Goal: Information Seeking & Learning: Find specific fact

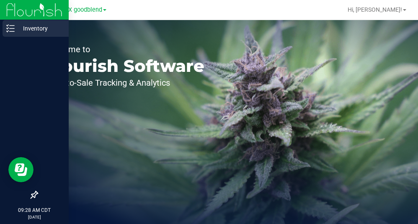
click at [9, 24] on icon at bounding box center [10, 28] width 8 height 8
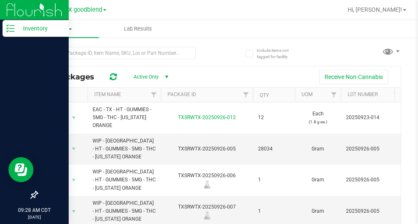
click at [29, 31] on p "Inventory" at bounding box center [40, 28] width 50 height 10
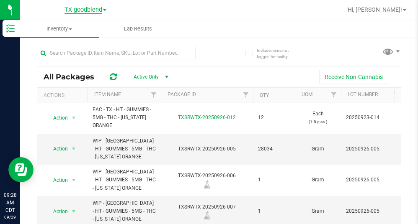
click at [87, 8] on span "TX goodblend" at bounding box center [83, 10] width 38 height 8
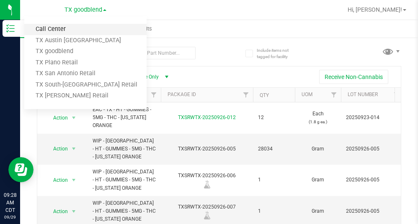
click at [53, 28] on link "Call Center" at bounding box center [85, 29] width 122 height 11
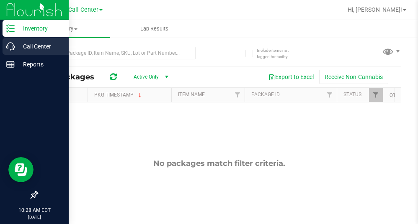
click at [28, 47] on p "Call Center" at bounding box center [40, 46] width 50 height 10
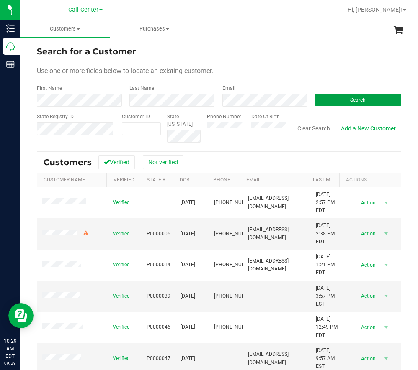
click at [350, 97] on span "Search" at bounding box center [357, 100] width 15 height 6
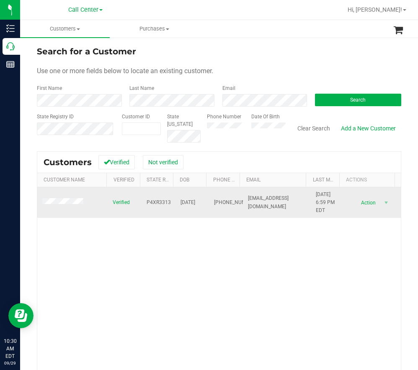
click at [159, 203] on span "P4XR3313" at bounding box center [158, 203] width 24 height 8
drag, startPoint x: 159, startPoint y: 203, endPoint x: 155, endPoint y: 202, distance: 4.2
click at [155, 202] on span "P4XR3313" at bounding box center [158, 203] width 24 height 8
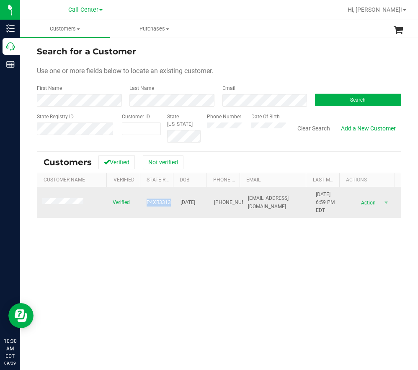
copy span "P4XR3313"
drag, startPoint x: 204, startPoint y: 203, endPoint x: 177, endPoint y: 203, distance: 27.2
click at [177, 203] on tr "Verified P4XR3313 [DATE] (561) 309-6890 [EMAIL_ADDRESS][DOMAIN_NAME] [DATE] 6:5…" at bounding box center [218, 202] width 363 height 31
copy span "[DATE]"
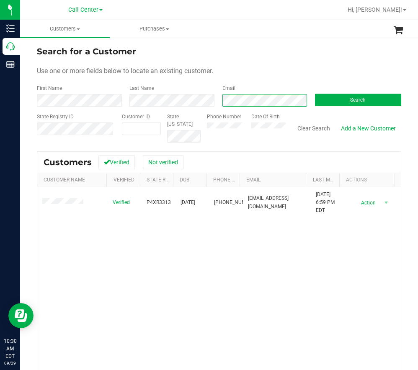
click at [210, 97] on div "First Name Last Name Email Search" at bounding box center [219, 96] width 364 height 22
click at [351, 93] on div "Search" at bounding box center [354, 96] width 92 height 22
click at [354, 97] on button "Search" at bounding box center [358, 100] width 86 height 13
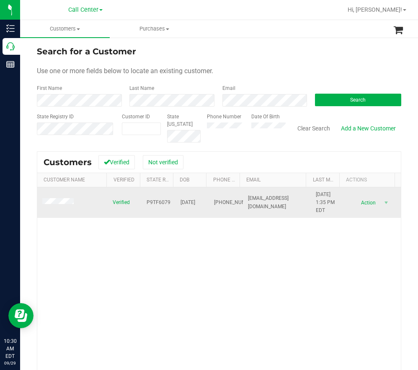
click at [146, 202] on span "P9TF6079" at bounding box center [158, 203] width 24 height 8
copy span "P9TF6079"
drag, startPoint x: 203, startPoint y: 205, endPoint x: 175, endPoint y: 206, distance: 27.6
click at [175, 206] on tr "Verified P9TF6079 [DATE] (864) 508-2870 [EMAIL_ADDRESS][DOMAIN_NAME] [DATE] 1:3…" at bounding box center [218, 202] width 363 height 31
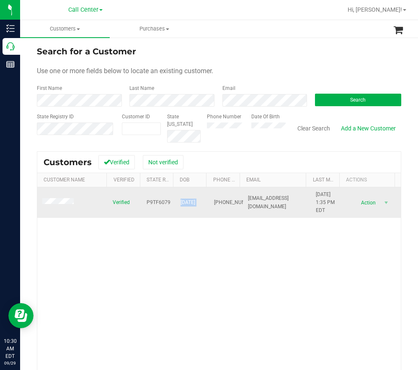
copy span "[DATE]"
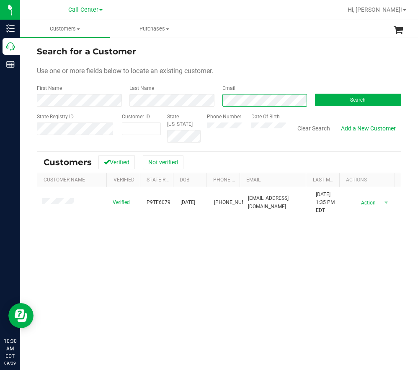
click at [216, 97] on div "Email" at bounding box center [262, 96] width 92 height 22
click at [350, 98] on span "Search" at bounding box center [357, 100] width 15 height 6
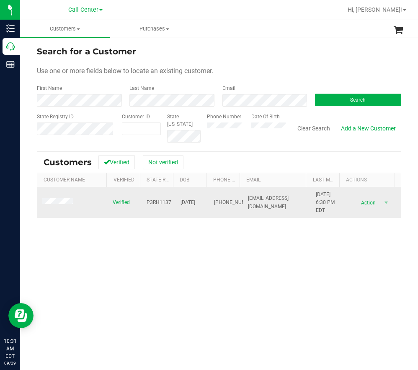
click at [147, 203] on span "P3RH1137" at bounding box center [158, 203] width 25 height 8
copy span "P3RH1137"
drag, startPoint x: 202, startPoint y: 202, endPoint x: 176, endPoint y: 203, distance: 26.0
click at [180, 203] on span "[DATE]" at bounding box center [187, 203] width 15 height 8
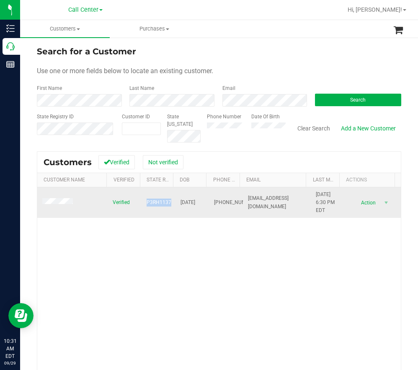
copy span "[DATE]"
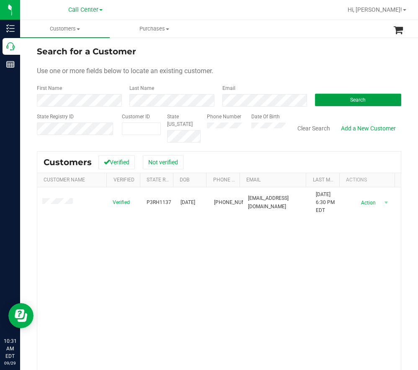
click at [341, 103] on button "Search" at bounding box center [358, 100] width 86 height 13
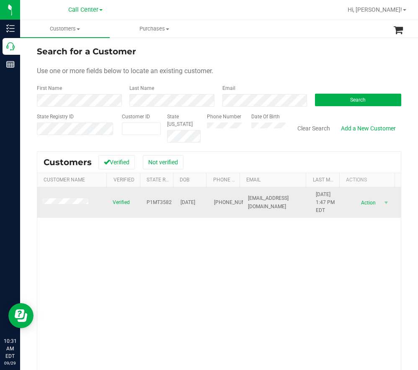
click at [156, 204] on span "P1MT3582" at bounding box center [158, 203] width 25 height 8
copy span "P1MT3582"
drag, startPoint x: 202, startPoint y: 202, endPoint x: 173, endPoint y: 200, distance: 28.5
click at [175, 200] on td "[DATE]" at bounding box center [192, 202] width 34 height 31
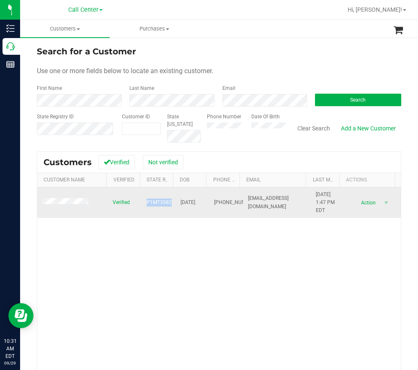
copy span "[DATE]"
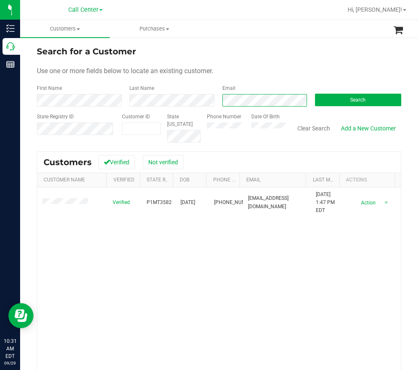
click at [182, 97] on div "First Name Last Name Email Search" at bounding box center [219, 96] width 364 height 22
click at [350, 100] on span "Search" at bounding box center [357, 100] width 15 height 6
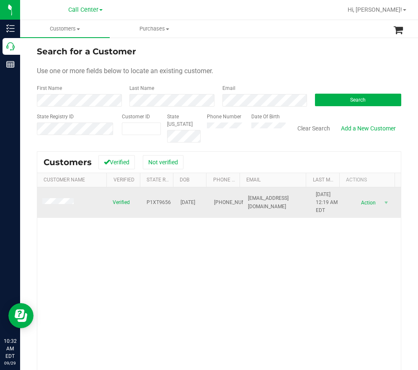
click at [156, 205] on span "P1XT9656" at bounding box center [158, 203] width 24 height 8
copy span "P1XT9656"
drag, startPoint x: 198, startPoint y: 203, endPoint x: 172, endPoint y: 202, distance: 25.5
click at [175, 202] on td "[DATE]" at bounding box center [192, 202] width 34 height 31
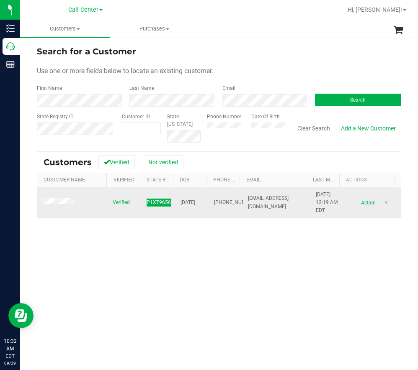
copy span "[DATE]"
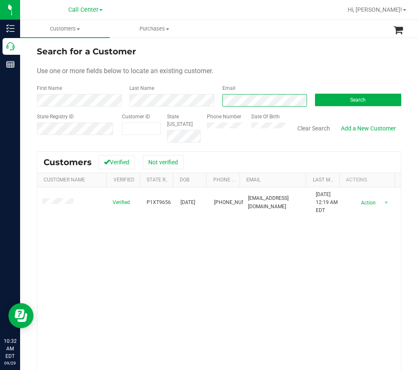
click at [209, 101] on div "First Name Last Name Email Search" at bounding box center [219, 96] width 364 height 22
click at [337, 98] on button "Search" at bounding box center [358, 100] width 86 height 13
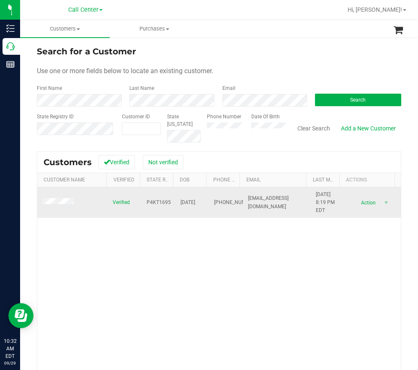
click at [159, 203] on span "P4KT1695" at bounding box center [158, 203] width 24 height 8
drag, startPoint x: 203, startPoint y: 201, endPoint x: 174, endPoint y: 200, distance: 29.7
click at [174, 200] on tr "Verified P4KT1695 [DATE] (727) 641-4786 [EMAIL_ADDRESS][DOMAIN_NAME] [DATE] 8:1…" at bounding box center [218, 202] width 363 height 31
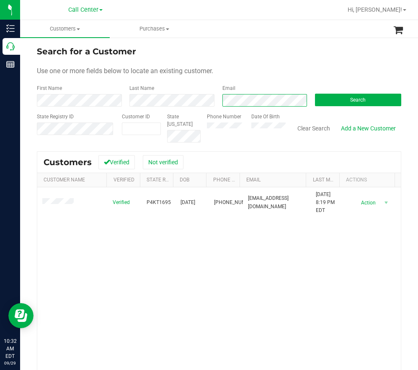
click at [200, 100] on div "First Name Last Name Email Search" at bounding box center [219, 96] width 364 height 22
click at [332, 100] on button "Search" at bounding box center [358, 100] width 86 height 13
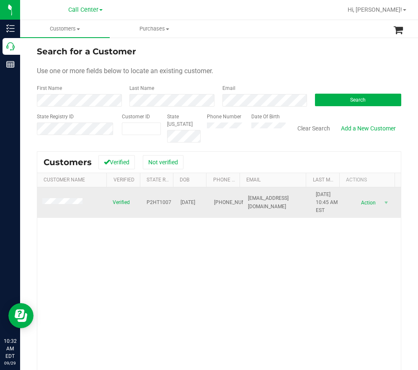
click at [153, 200] on span "P2HT1007" at bounding box center [158, 203] width 25 height 8
drag, startPoint x: 202, startPoint y: 201, endPoint x: 174, endPoint y: 201, distance: 27.6
click at [174, 201] on tr "Verified P2HT1007 [DATE] (404) 312-1094 [EMAIL_ADDRESS][DOMAIN_NAME] [DATE] 10:…" at bounding box center [218, 202] width 363 height 31
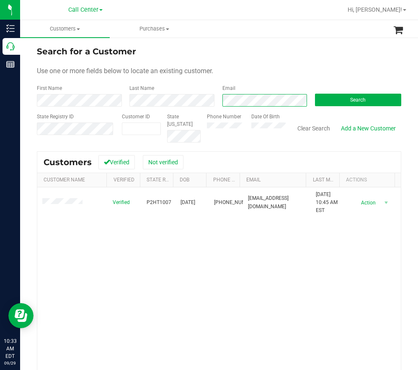
click at [216, 100] on div "Email" at bounding box center [262, 96] width 92 height 22
click at [339, 97] on button "Search" at bounding box center [358, 100] width 86 height 13
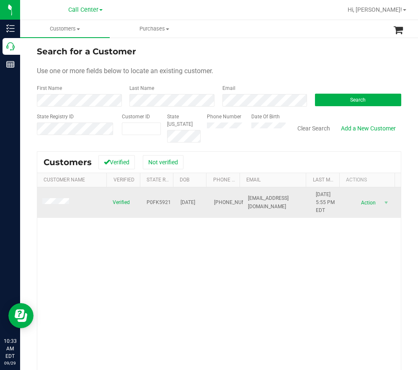
click at [153, 203] on span "P0FK5921" at bounding box center [158, 203] width 24 height 8
drag, startPoint x: 199, startPoint y: 202, endPoint x: 176, endPoint y: 204, distance: 22.7
click at [180, 204] on span "[DATE]" at bounding box center [187, 203] width 15 height 8
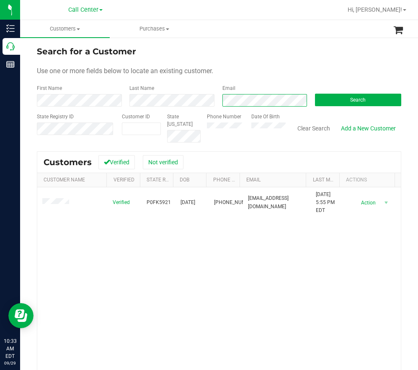
click at [202, 101] on div "First Name Last Name Email Search" at bounding box center [219, 96] width 364 height 22
click at [341, 103] on button "Search" at bounding box center [358, 100] width 86 height 13
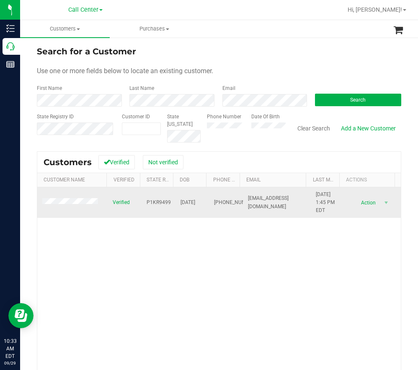
click at [156, 200] on span "P1KR9499" at bounding box center [158, 203] width 24 height 8
drag, startPoint x: 203, startPoint y: 203, endPoint x: 177, endPoint y: 203, distance: 26.4
click at [177, 203] on tr "Verified P1KR9499 [DATE] (904) 521-5575 [EMAIL_ADDRESS][DOMAIN_NAME] [DATE] 1:4…" at bounding box center [218, 202] width 363 height 31
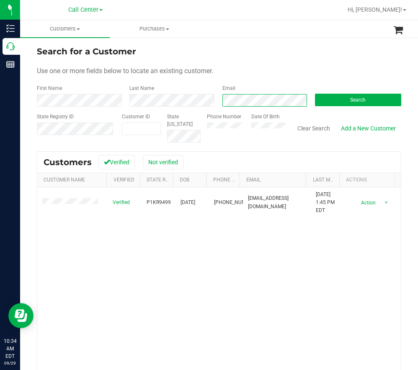
click at [188, 105] on div "First Name Last Name Email Search" at bounding box center [219, 96] width 364 height 22
click at [342, 102] on button "Search" at bounding box center [358, 100] width 86 height 13
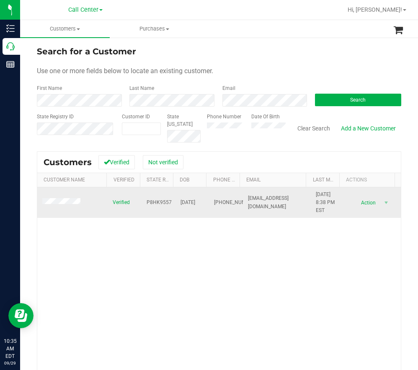
click at [160, 205] on span "P8HK9557" at bounding box center [158, 203] width 25 height 8
drag, startPoint x: 205, startPoint y: 201, endPoint x: 174, endPoint y: 202, distance: 31.0
click at [174, 202] on tr "Verified P8HK9557 [DATE] (321) 693-0248 [EMAIL_ADDRESS][DOMAIN_NAME] [DATE] 8:3…" at bounding box center [218, 202] width 363 height 31
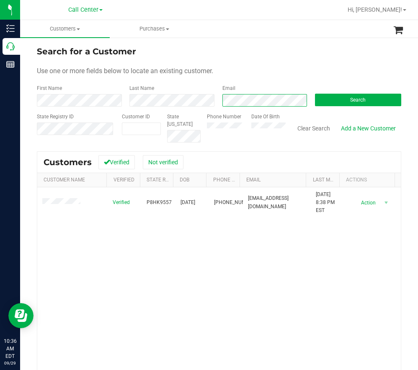
click at [218, 100] on div "Email" at bounding box center [262, 96] width 92 height 22
click at [341, 108] on form "Search for a Customer Use one or more fields below to locate an existing custom…" at bounding box center [219, 93] width 364 height 97
click at [342, 101] on button "Search" at bounding box center [358, 100] width 86 height 13
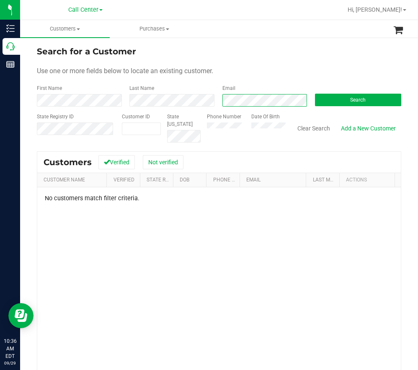
click at [177, 107] on form "Search for a Customer Use one or more fields below to locate an existing custom…" at bounding box center [219, 93] width 364 height 97
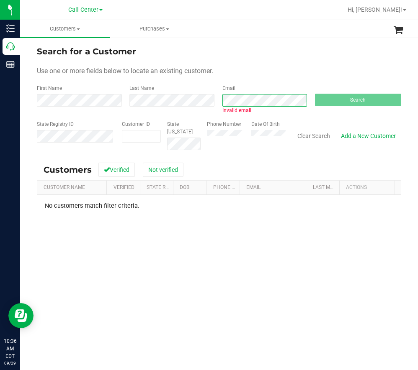
click at [192, 105] on div "First Name Last Name Email Invalid email Search" at bounding box center [219, 100] width 364 height 30
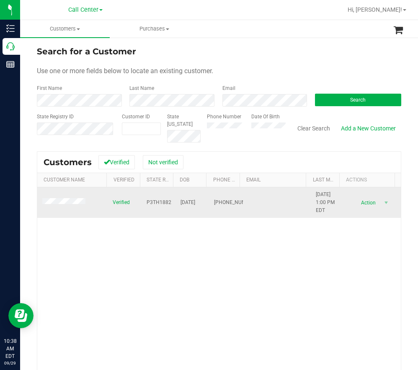
click at [156, 201] on span "P3TH1882" at bounding box center [158, 203] width 25 height 8
drag, startPoint x: 201, startPoint y: 203, endPoint x: 172, endPoint y: 201, distance: 29.4
click at [175, 201] on td "[DATE]" at bounding box center [192, 202] width 34 height 31
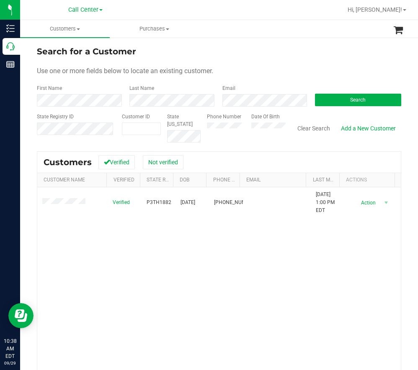
click at [270, 132] on div "Phone Number Date Of Birth" at bounding box center [242, 128] width 85 height 30
click at [353, 99] on span "Search" at bounding box center [357, 100] width 15 height 6
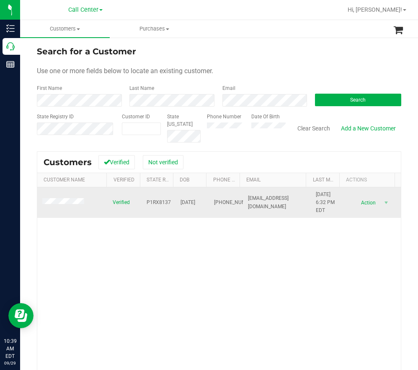
click at [151, 199] on span "P1RX8137" at bounding box center [158, 203] width 24 height 8
click at [152, 202] on span "P1RX8137" at bounding box center [158, 203] width 24 height 8
drag, startPoint x: 204, startPoint y: 204, endPoint x: 175, endPoint y: 205, distance: 29.3
click at [175, 205] on tr "Verified P1RX8137 [DATE] (941) 281-0071 [EMAIL_ADDRESS][DOMAIN_NAME] [DATE] 6:3…" at bounding box center [218, 202] width 363 height 31
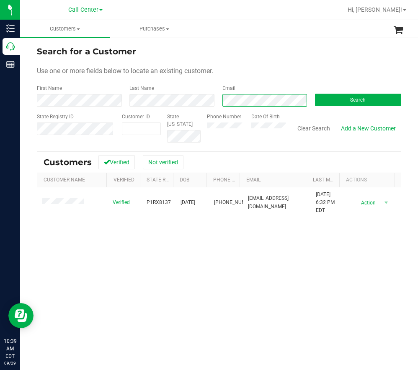
click at [205, 104] on div "First Name Last Name Email Search" at bounding box center [219, 96] width 364 height 22
click at [336, 99] on button "Search" at bounding box center [358, 100] width 86 height 13
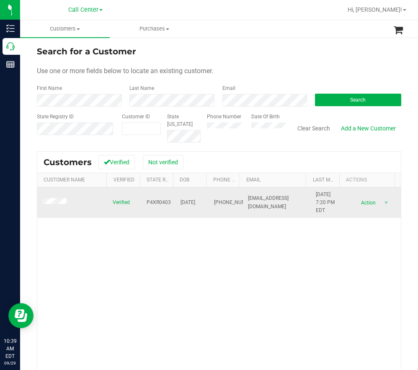
click at [160, 201] on span "P4XR0403" at bounding box center [158, 203] width 24 height 8
drag, startPoint x: 203, startPoint y: 204, endPoint x: 178, endPoint y: 203, distance: 24.7
click at [175, 204] on td "[DATE]" at bounding box center [192, 202] width 34 height 31
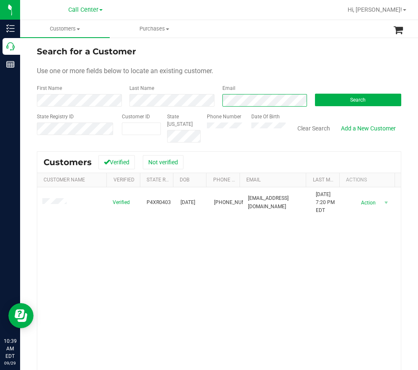
click at [218, 100] on div "Email" at bounding box center [262, 96] width 92 height 22
click at [207, 100] on div "First Name Last Name Email Search" at bounding box center [219, 96] width 364 height 22
click at [331, 97] on button "Search" at bounding box center [358, 100] width 86 height 13
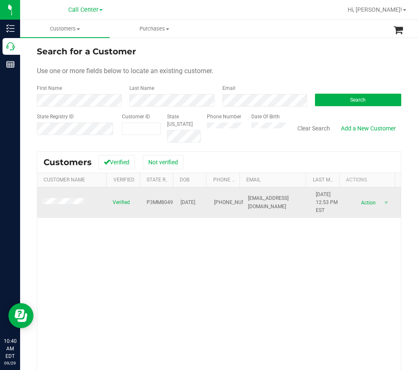
click at [155, 201] on span "P3MM8049" at bounding box center [159, 203] width 26 height 8
drag, startPoint x: 195, startPoint y: 202, endPoint x: 175, endPoint y: 203, distance: 20.1
click at [175, 203] on tr "Verified P3MM8049 [DATE] (863) 242-0698 [EMAIL_ADDRESS][DOMAIN_NAME] [DATE] 12:…" at bounding box center [218, 202] width 363 height 31
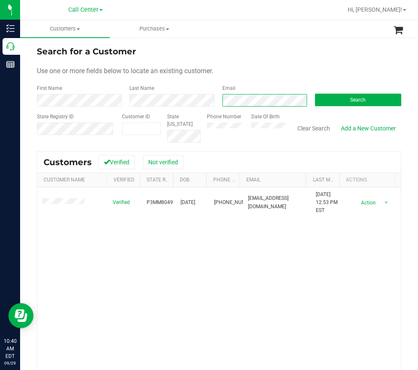
click at [216, 101] on div "Email" at bounding box center [262, 96] width 92 height 22
click at [344, 105] on button "Search" at bounding box center [358, 100] width 86 height 13
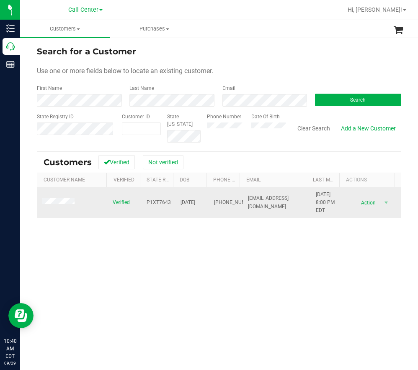
click at [153, 203] on span "P1XT7643" at bounding box center [158, 203] width 24 height 8
drag, startPoint x: 203, startPoint y: 202, endPoint x: 174, endPoint y: 204, distance: 28.9
click at [174, 204] on tr "Verified P1XT7643 [DATE] (610) 905-3566 [EMAIL_ADDRESS][DOMAIN_NAME] [DATE] 8:0…" at bounding box center [218, 202] width 363 height 31
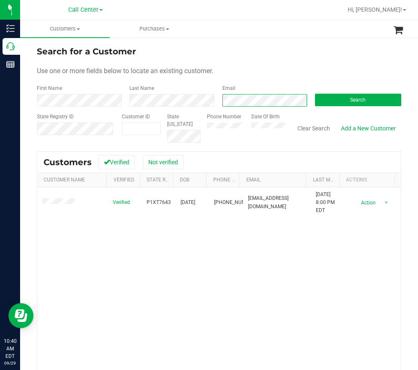
click at [218, 102] on div "Email" at bounding box center [262, 96] width 92 height 22
click at [349, 96] on button "Search" at bounding box center [358, 100] width 86 height 13
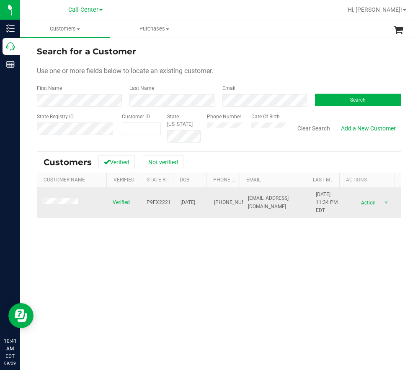
click at [160, 203] on span "P9FX2221" at bounding box center [158, 203] width 24 height 8
drag, startPoint x: 160, startPoint y: 203, endPoint x: 155, endPoint y: 203, distance: 4.6
click at [155, 203] on span "P9FX2221" at bounding box center [158, 203] width 24 height 8
drag, startPoint x: 203, startPoint y: 204, endPoint x: 173, endPoint y: 203, distance: 30.5
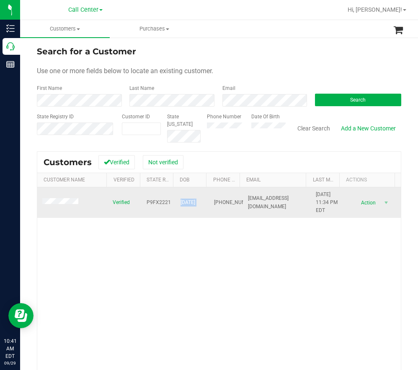
click at [173, 203] on tr "Verified P9FX2221 [DATE] (727) 563-4570 [EMAIL_ADDRESS][DOMAIN_NAME] [DATE] 11:…" at bounding box center [218, 202] width 363 height 31
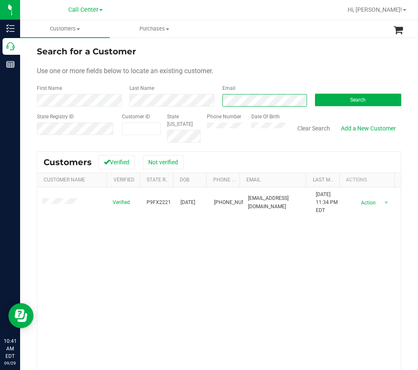
click at [173, 124] on form "Search for a Customer Use one or more fields below to locate an existing custom…" at bounding box center [219, 93] width 364 height 97
click at [359, 100] on span "Search" at bounding box center [357, 100] width 15 height 6
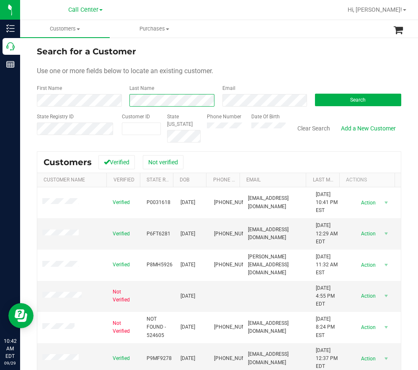
click at [0, 113] on html "Inventory Call Center Reports 10:42 AM EDT [DATE] 09/29 Call Center [GEOGRAPHIC…" at bounding box center [209, 185] width 418 height 370
click at [362, 102] on button "Search" at bounding box center [358, 100] width 86 height 13
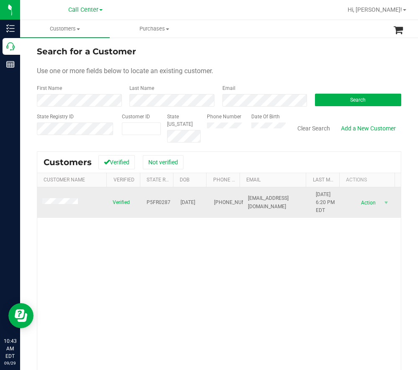
click at [154, 200] on span "P5FR0287" at bounding box center [158, 203] width 24 height 8
drag, startPoint x: 202, startPoint y: 205, endPoint x: 176, endPoint y: 204, distance: 26.0
click at [180, 204] on span "[DATE]" at bounding box center [187, 203] width 15 height 8
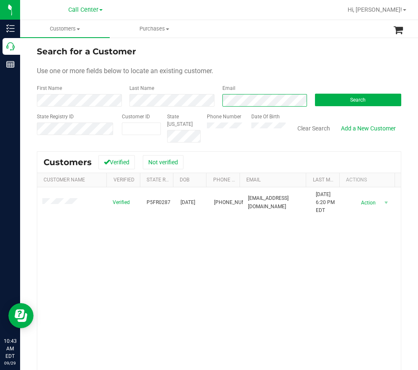
click at [191, 98] on div "First Name Last Name Email Search" at bounding box center [219, 96] width 364 height 22
click at [350, 101] on span "Search" at bounding box center [357, 100] width 15 height 6
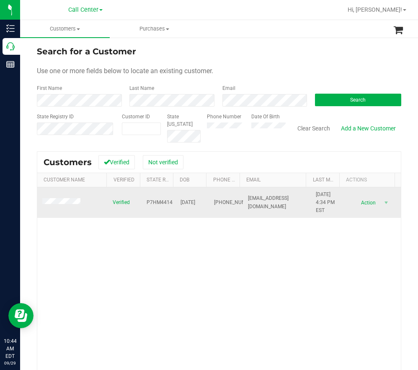
click at [163, 204] on span "P7HM4414" at bounding box center [159, 203] width 26 height 8
drag, startPoint x: 202, startPoint y: 201, endPoint x: 172, endPoint y: 203, distance: 29.8
click at [175, 203] on td "[DATE]" at bounding box center [192, 202] width 34 height 31
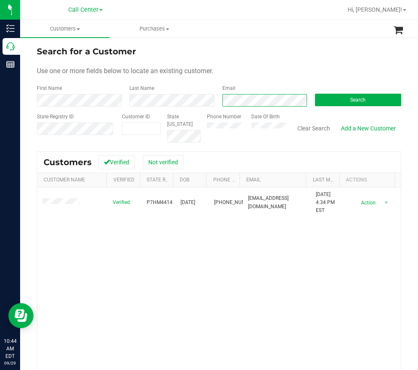
click at [182, 102] on div "First Name Last Name Email Search" at bounding box center [219, 96] width 364 height 22
click at [335, 103] on button "Search" at bounding box center [358, 100] width 86 height 13
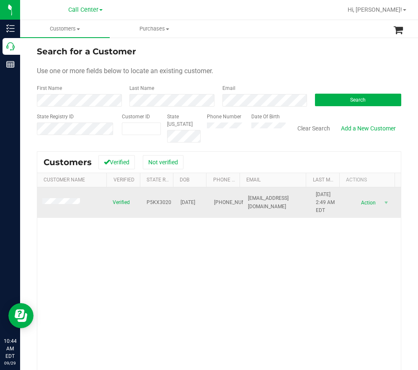
click at [151, 201] on span "P5KX3020" at bounding box center [158, 203] width 25 height 8
drag, startPoint x: 201, startPoint y: 203, endPoint x: 169, endPoint y: 203, distance: 32.2
click at [169, 203] on tr "Verified P5KX3020 [DATE] (570) 592-2498 [EMAIL_ADDRESS][DOMAIN_NAME] [DATE] 2:4…" at bounding box center [218, 202] width 363 height 31
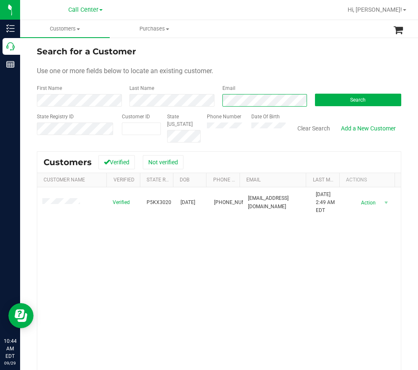
click at [216, 98] on div "Email" at bounding box center [262, 96] width 92 height 22
click at [353, 100] on span "Search" at bounding box center [357, 100] width 15 height 6
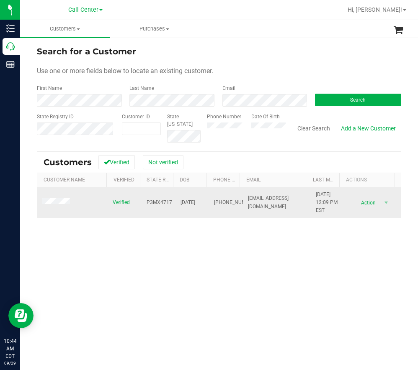
click at [158, 204] on span "P3MX4717" at bounding box center [159, 203] width 26 height 8
drag, startPoint x: 203, startPoint y: 203, endPoint x: 176, endPoint y: 203, distance: 26.8
click at [176, 203] on td "[DATE]" at bounding box center [192, 202] width 34 height 31
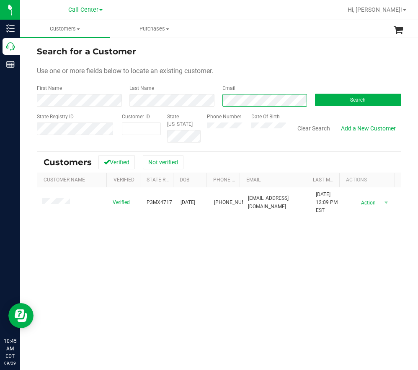
click at [184, 107] on form "Search for a Customer Use one or more fields below to locate an existing custom…" at bounding box center [219, 93] width 364 height 97
click at [378, 96] on button "Search" at bounding box center [358, 100] width 86 height 13
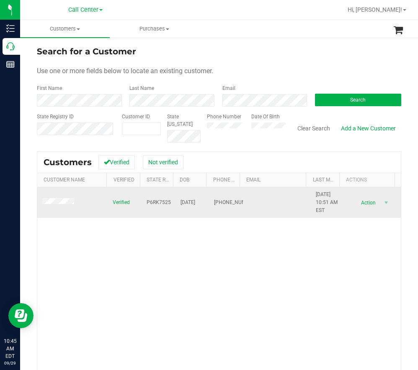
click at [149, 201] on span "P6RK7525" at bounding box center [158, 203] width 24 height 8
drag, startPoint x: 203, startPoint y: 203, endPoint x: 176, endPoint y: 203, distance: 26.4
click at [176, 203] on td "[DATE]" at bounding box center [192, 202] width 34 height 31
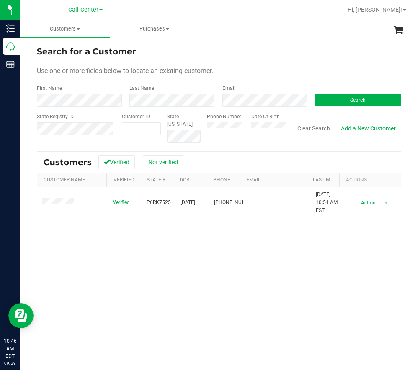
click at [362, 164] on customer-list "Search for a Customer Use one or more fields below to locate an existing custom…" at bounding box center [219, 244] width 364 height 398
click at [367, 105] on button "Search" at bounding box center [358, 100] width 86 height 13
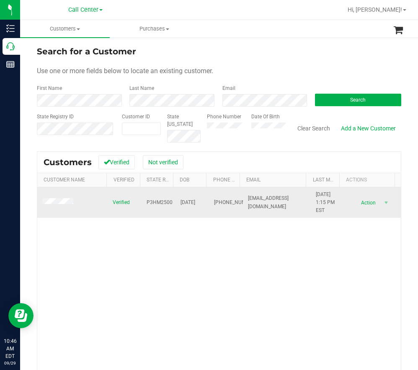
click at [153, 204] on span "P3HM2500" at bounding box center [159, 203] width 26 height 8
drag, startPoint x: 202, startPoint y: 202, endPoint x: 174, endPoint y: 203, distance: 27.2
click at [175, 203] on td "[DATE]" at bounding box center [192, 202] width 34 height 31
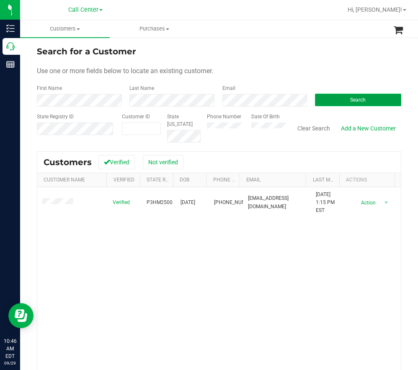
click at [343, 101] on button "Search" at bounding box center [358, 100] width 86 height 13
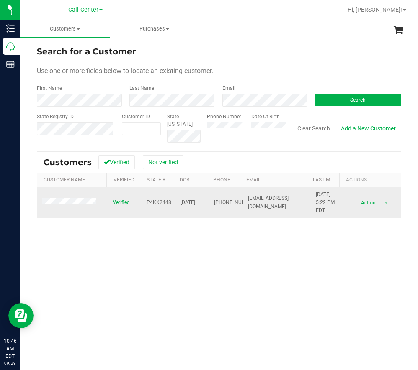
click at [156, 205] on span "P4KK2448" at bounding box center [158, 203] width 25 height 8
drag, startPoint x: 201, startPoint y: 203, endPoint x: 172, endPoint y: 204, distance: 28.9
click at [175, 204] on td "[DATE]" at bounding box center [192, 202] width 34 height 31
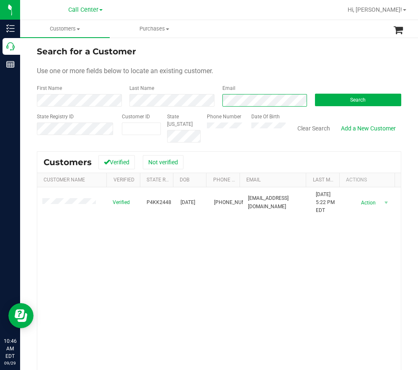
click at [211, 97] on div "First Name Last Name Email Search" at bounding box center [219, 96] width 364 height 22
click at [354, 96] on button "Search" at bounding box center [358, 100] width 86 height 13
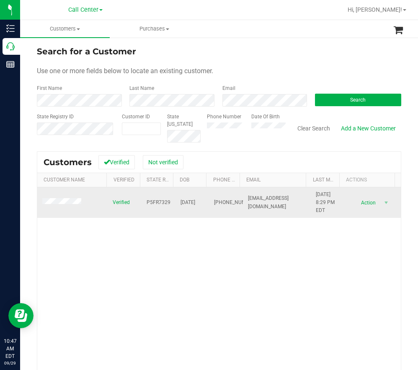
click at [154, 201] on span "P5FR7329" at bounding box center [158, 203] width 24 height 8
drag, startPoint x: 205, startPoint y: 202, endPoint x: 172, endPoint y: 203, distance: 32.2
click at [172, 203] on tr "Verified P5FR7329 [DATE] (941) 315-3790 [EMAIL_ADDRESS][DOMAIN_NAME] [DATE] 8:2…" at bounding box center [218, 202] width 363 height 31
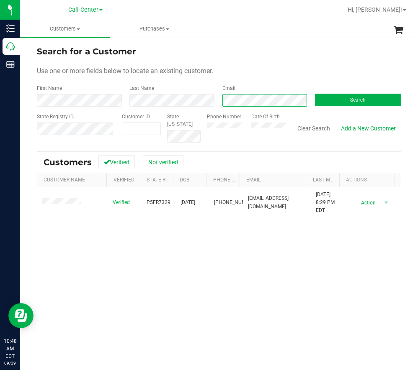
scroll to position [0, 1]
click at [328, 105] on div "First Name Last Name Email Search" at bounding box center [219, 96] width 364 height 22
click at [339, 97] on button "Search" at bounding box center [358, 100] width 86 height 13
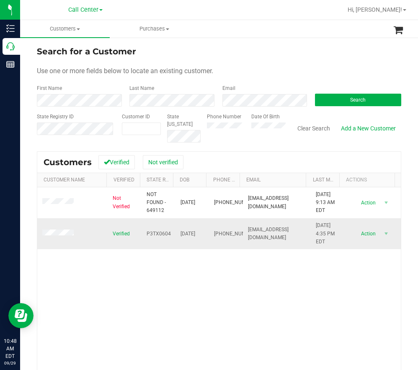
click at [152, 236] on span "P3TX0604" at bounding box center [158, 234] width 24 height 8
drag, startPoint x: 203, startPoint y: 235, endPoint x: 176, endPoint y: 236, distance: 26.8
click at [176, 236] on tr "Verified P3TX0604 [DATE] (908) 347-2041 [EMAIL_ADDRESS][DOMAIN_NAME] [DATE] 4:3…" at bounding box center [218, 233] width 363 height 31
click at [202, 100] on div "First Name Last Name Email Search" at bounding box center [219, 96] width 364 height 22
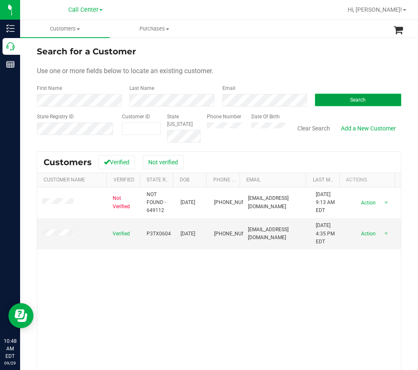
click at [338, 98] on button "Search" at bounding box center [358, 100] width 86 height 13
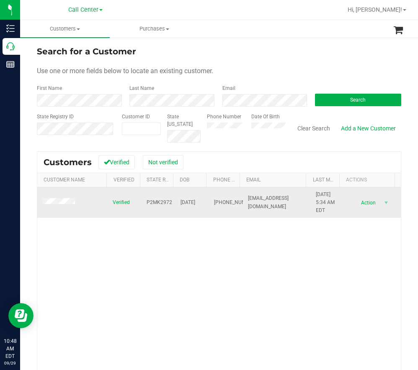
click at [159, 203] on span "P2MK2972" at bounding box center [159, 203] width 26 height 8
drag, startPoint x: 204, startPoint y: 203, endPoint x: 174, endPoint y: 204, distance: 30.5
click at [174, 204] on tr "Verified P2MK2972 [DATE] (575) 430-2236 [EMAIL_ADDRESS][DOMAIN_NAME] [DATE] 5:3…" at bounding box center [218, 202] width 363 height 31
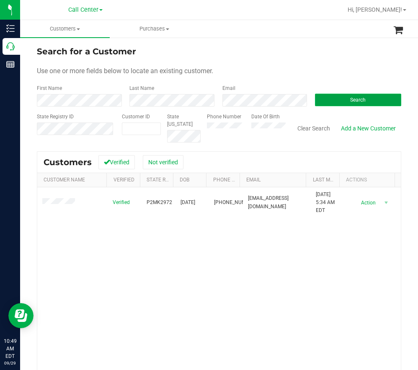
click at [327, 102] on button "Search" at bounding box center [358, 100] width 86 height 13
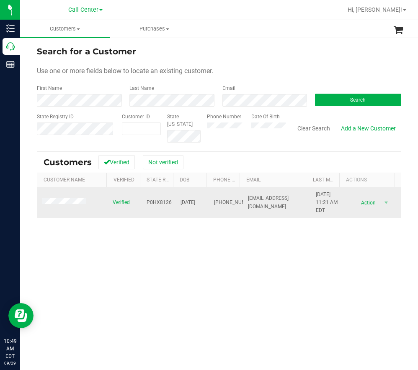
click at [150, 201] on span "P0HX8126" at bounding box center [158, 203] width 25 height 8
drag, startPoint x: 202, startPoint y: 203, endPoint x: 177, endPoint y: 205, distance: 25.6
click at [174, 204] on tr "Verified P0HX8126 [DATE] (561) 222-4573 [EMAIL_ADDRESS][DOMAIN_NAME] [DATE] 11:…" at bounding box center [218, 202] width 363 height 31
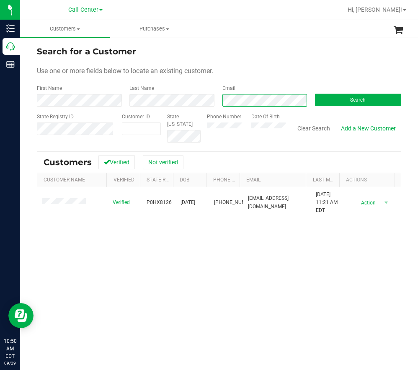
click at [192, 100] on div "First Name Last Name Email Search" at bounding box center [219, 96] width 364 height 22
click at [339, 99] on button "Search" at bounding box center [358, 100] width 86 height 13
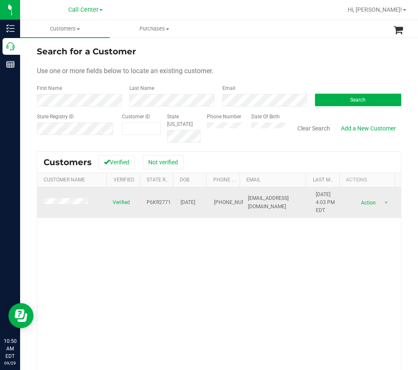
click at [156, 204] on span "P6KR2771" at bounding box center [158, 203] width 24 height 8
drag, startPoint x: 202, startPoint y: 203, endPoint x: 174, endPoint y: 205, distance: 28.6
click at [175, 205] on td "[DATE]" at bounding box center [192, 202] width 34 height 31
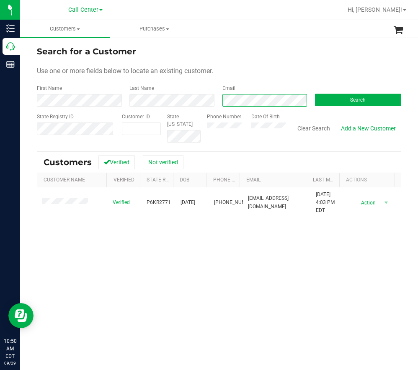
click at [212, 101] on div "First Name Last Name Email Search" at bounding box center [219, 96] width 364 height 22
click at [331, 103] on button "Search" at bounding box center [358, 100] width 86 height 13
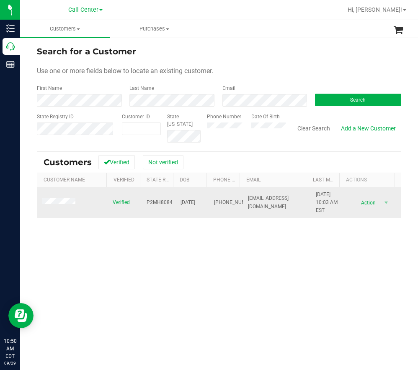
click at [154, 203] on span "P2MH8084" at bounding box center [159, 203] width 26 height 8
drag, startPoint x: 204, startPoint y: 203, endPoint x: 170, endPoint y: 204, distance: 33.9
click at [170, 204] on tr "Verified P2MH8084 [DATE] (781) 439-5230 [EMAIL_ADDRESS][DOMAIN_NAME] [DATE] 10:…" at bounding box center [218, 202] width 363 height 31
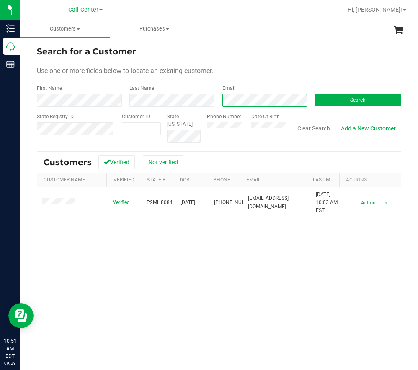
click at [180, 108] on form "Search for a Customer Use one or more fields below to locate an existing custom…" at bounding box center [219, 93] width 364 height 97
click at [342, 104] on button "Search" at bounding box center [358, 100] width 86 height 13
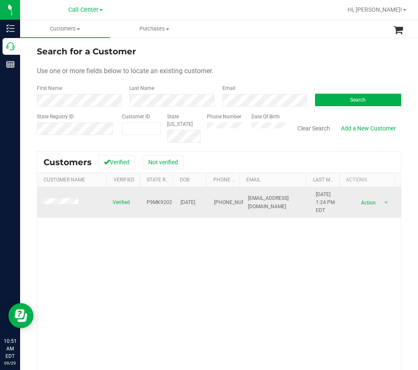
click at [162, 203] on span "P9MK9202" at bounding box center [159, 203] width 26 height 8
drag, startPoint x: 202, startPoint y: 202, endPoint x: 174, endPoint y: 203, distance: 27.6
click at [175, 203] on td "[DATE]" at bounding box center [192, 202] width 34 height 31
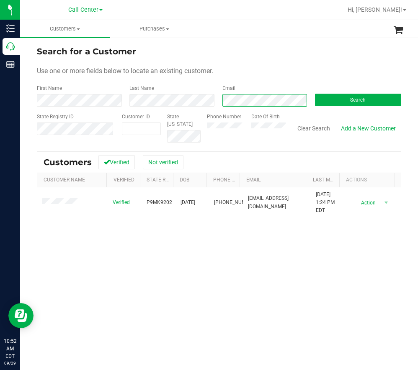
click at [180, 110] on form "Search for a Customer Use one or more fields below to locate an existing custom…" at bounding box center [219, 93] width 364 height 97
click at [331, 97] on button "Search" at bounding box center [358, 100] width 86 height 13
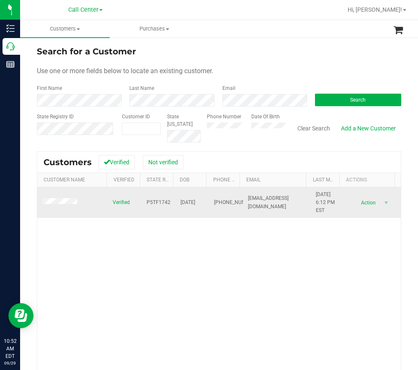
click at [154, 204] on span "P5TF1742" at bounding box center [158, 203] width 24 height 8
drag, startPoint x: 202, startPoint y: 203, endPoint x: 174, endPoint y: 204, distance: 27.6
click at [174, 204] on tr "Verified P5TF1742 [DATE] (863) 845-5610 [EMAIL_ADDRESS][DOMAIN_NAME] [DATE] 6:1…" at bounding box center [218, 202] width 363 height 31
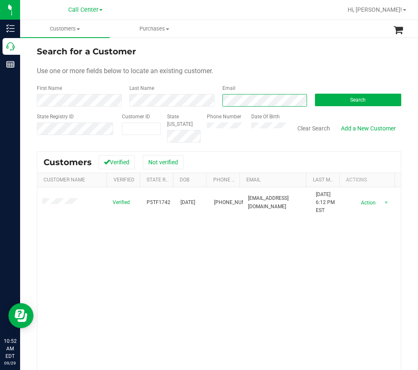
click at [209, 104] on div "First Name Last Name Email Search" at bounding box center [219, 96] width 364 height 22
click at [329, 99] on button "Search" at bounding box center [358, 100] width 86 height 13
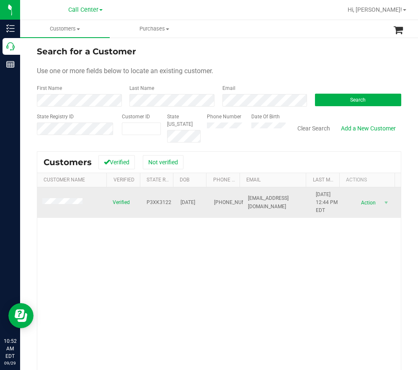
click at [150, 197] on td "P3XK3122" at bounding box center [158, 202] width 34 height 31
click at [154, 201] on span "P3XK3122" at bounding box center [158, 203] width 25 height 8
click at [195, 203] on span "[DATE]" at bounding box center [187, 203] width 15 height 8
drag, startPoint x: 201, startPoint y: 203, endPoint x: 174, endPoint y: 205, distance: 26.4
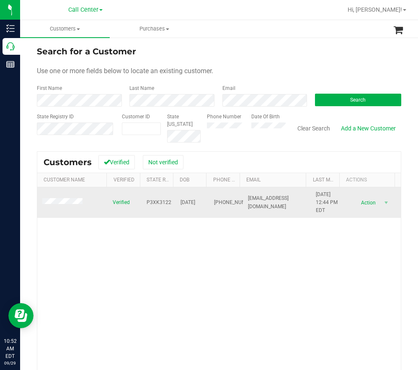
click at [175, 205] on td "[DATE]" at bounding box center [192, 202] width 34 height 31
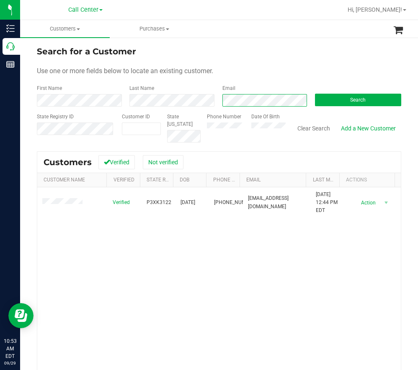
click at [184, 102] on div "First Name Last Name Email Search" at bounding box center [219, 96] width 364 height 22
click at [342, 102] on button "Search" at bounding box center [358, 100] width 86 height 13
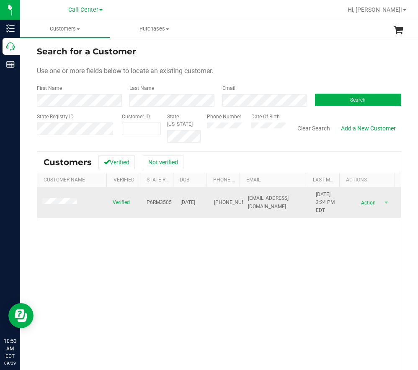
click at [152, 204] on span "P6RM3505" at bounding box center [158, 203] width 25 height 8
drag, startPoint x: 206, startPoint y: 203, endPoint x: 174, endPoint y: 203, distance: 31.8
click at [174, 203] on tr "Verified P6RM3505 [DATE] (850) 630-8494 [EMAIL_ADDRESS][DOMAIN_NAME] [DATE] 3:2…" at bounding box center [218, 202] width 363 height 31
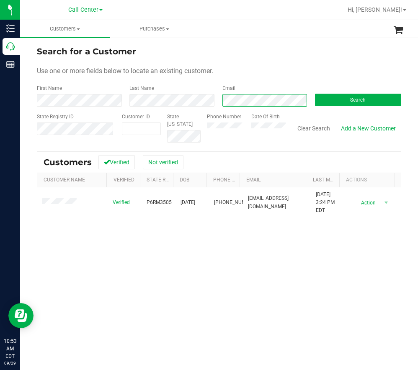
click at [205, 104] on div "First Name Last Name Email Search" at bounding box center [219, 96] width 364 height 22
click at [334, 99] on button "Search" at bounding box center [358, 100] width 86 height 13
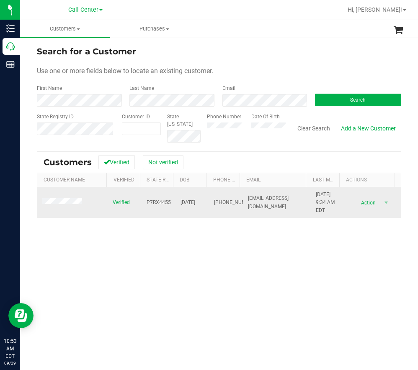
click at [152, 203] on span "P7RX4455" at bounding box center [158, 203] width 24 height 8
drag, startPoint x: 204, startPoint y: 201, endPoint x: 174, endPoint y: 203, distance: 30.2
click at [174, 203] on tr "Verified P7RX4455 [DATE] (727) 237-4783 [EMAIL_ADDRESS][DOMAIN_NAME] [DATE] 9:3…" at bounding box center [218, 202] width 363 height 31
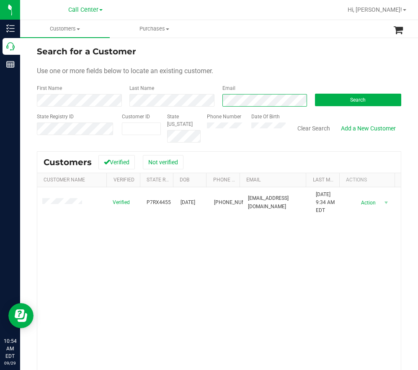
click at [210, 104] on div "First Name Last Name Email Search" at bounding box center [219, 96] width 364 height 22
click at [333, 95] on button "Search" at bounding box center [358, 100] width 86 height 13
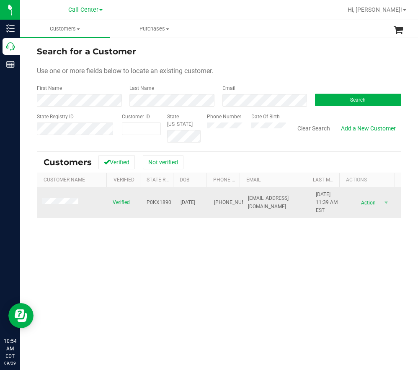
click at [156, 205] on span "P0KX1890" at bounding box center [158, 203] width 25 height 8
drag, startPoint x: 203, startPoint y: 203, endPoint x: 171, endPoint y: 204, distance: 31.4
click at [175, 204] on td "[DATE]" at bounding box center [192, 202] width 34 height 31
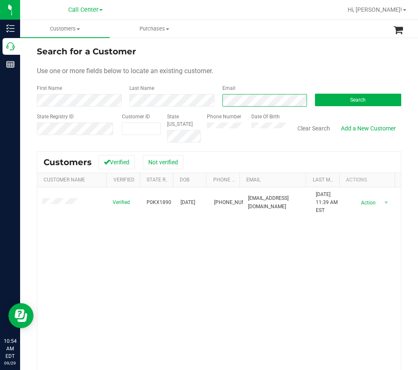
click at [210, 103] on div "First Name Last Name Email Search" at bounding box center [219, 96] width 364 height 22
click at [353, 92] on div "Search" at bounding box center [354, 96] width 92 height 22
click at [359, 100] on span "Search" at bounding box center [357, 100] width 15 height 6
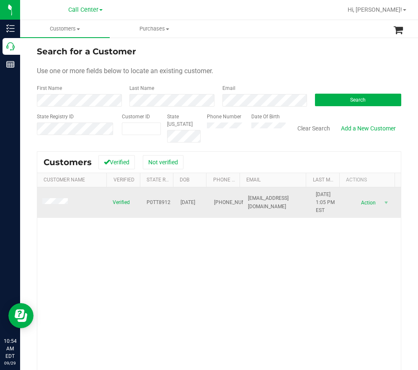
click at [158, 202] on span "P0TT8912" at bounding box center [158, 203] width 24 height 8
drag, startPoint x: 202, startPoint y: 205, endPoint x: 171, endPoint y: 205, distance: 31.0
click at [175, 205] on td "[DATE]" at bounding box center [192, 202] width 34 height 31
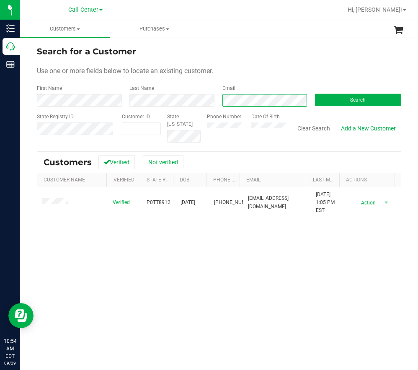
click at [168, 106] on div "First Name Last Name Email Search" at bounding box center [219, 96] width 364 height 22
click at [344, 101] on button "Search" at bounding box center [358, 100] width 86 height 13
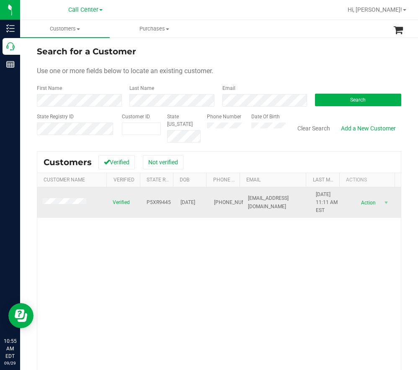
click at [161, 204] on span "P5XR9445" at bounding box center [158, 203] width 24 height 8
click at [155, 203] on span "P5XR9445" at bounding box center [158, 203] width 24 height 8
drag, startPoint x: 203, startPoint y: 203, endPoint x: 174, endPoint y: 205, distance: 29.0
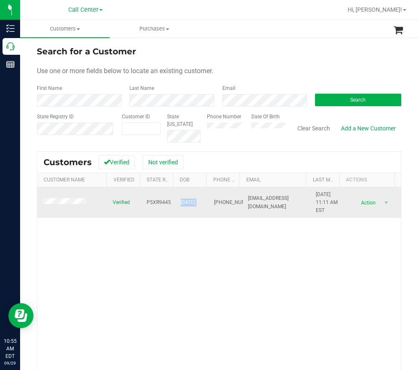
click at [174, 205] on tr "Verified P5XR9445 [DATE] (407) 432-3399 [EMAIL_ADDRESS][DOMAIN_NAME] [DATE] 11:…" at bounding box center [218, 202] width 363 height 31
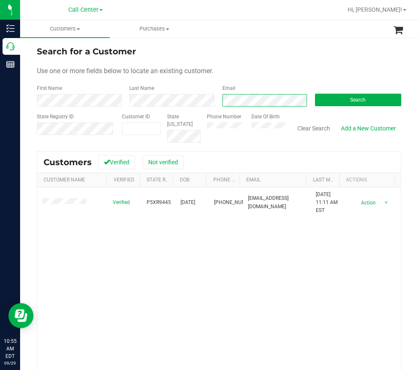
click at [204, 105] on div "First Name Last Name Email Search" at bounding box center [219, 96] width 364 height 22
click at [340, 98] on button "Search" at bounding box center [358, 100] width 86 height 13
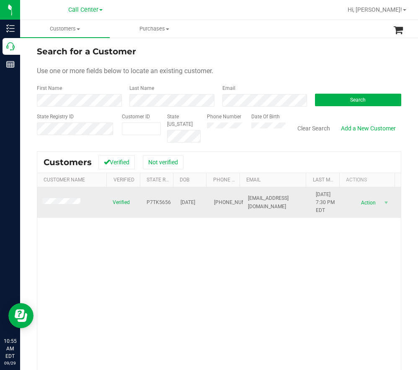
click at [160, 204] on span "P7TK5656" at bounding box center [158, 203] width 24 height 8
drag, startPoint x: 203, startPoint y: 201, endPoint x: 174, endPoint y: 204, distance: 29.0
click at [174, 204] on tr "Verified P7TK5656 [DATE] (407) 752-7820 [EMAIL_ADDRESS][DOMAIN_NAME] [DATE] 7:3…" at bounding box center [218, 202] width 363 height 31
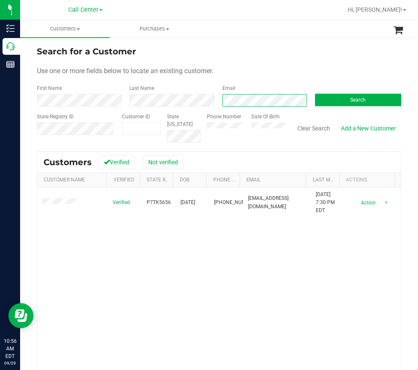
click at [195, 93] on div "First Name Last Name Email Search" at bounding box center [219, 96] width 364 height 22
click at [334, 85] on div "Search" at bounding box center [354, 96] width 92 height 22
click at [340, 99] on button "Search" at bounding box center [358, 100] width 86 height 13
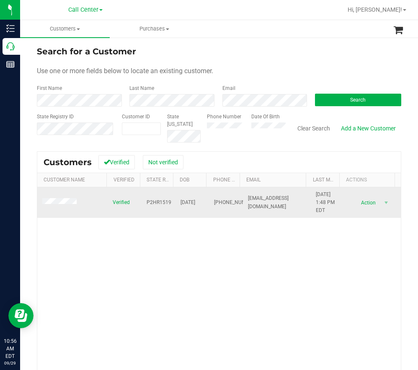
click at [151, 204] on span "P2HR1519" at bounding box center [158, 203] width 25 height 8
drag, startPoint x: 203, startPoint y: 202, endPoint x: 174, endPoint y: 202, distance: 28.5
click at [175, 202] on td "[DATE]" at bounding box center [192, 202] width 34 height 31
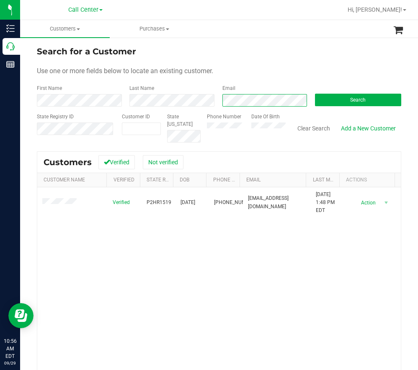
click at [210, 102] on div "First Name Last Name Email Search" at bounding box center [219, 96] width 364 height 22
click at [339, 95] on button "Search" at bounding box center [358, 100] width 86 height 13
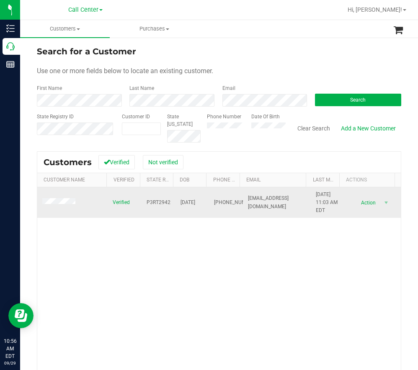
click at [155, 203] on span "P3RT2942" at bounding box center [158, 203] width 24 height 8
drag, startPoint x: 203, startPoint y: 200, endPoint x: 167, endPoint y: 203, distance: 35.7
click at [167, 203] on tr "Verified P3RT2942 [DATE] (406) 291-2624 [EMAIL_ADDRESS][DOMAIN_NAME] [DATE] 11:…" at bounding box center [218, 202] width 363 height 31
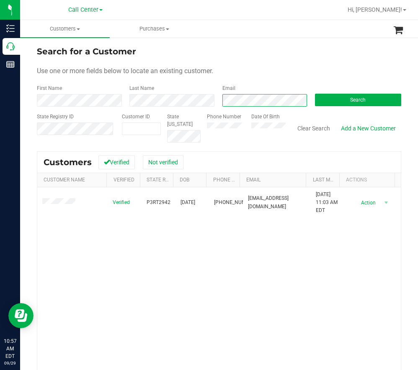
click at [165, 101] on div "First Name Last Name Email Search" at bounding box center [219, 96] width 364 height 22
click at [354, 99] on span "Search" at bounding box center [357, 100] width 15 height 6
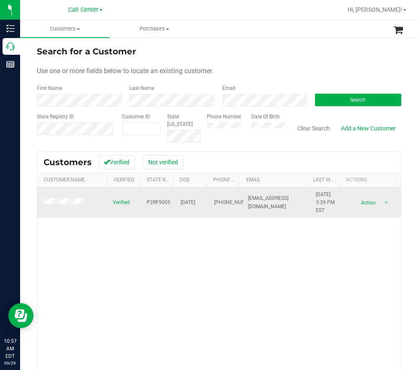
click at [156, 203] on span "P2RF9005" at bounding box center [158, 203] width 24 height 8
drag, startPoint x: 202, startPoint y: 202, endPoint x: 172, endPoint y: 202, distance: 29.7
click at [175, 202] on td "[DATE]" at bounding box center [192, 202] width 34 height 31
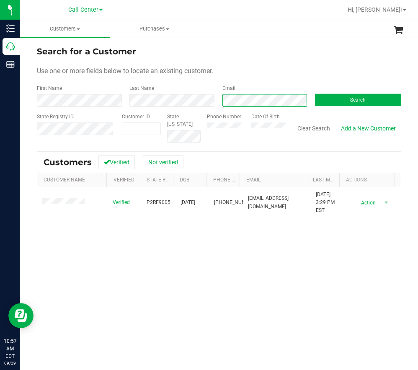
click at [216, 104] on div "Email" at bounding box center [262, 96] width 92 height 22
drag, startPoint x: 332, startPoint y: 102, endPoint x: 368, endPoint y: 85, distance: 39.3
click at [332, 101] on button "Search" at bounding box center [358, 100] width 86 height 13
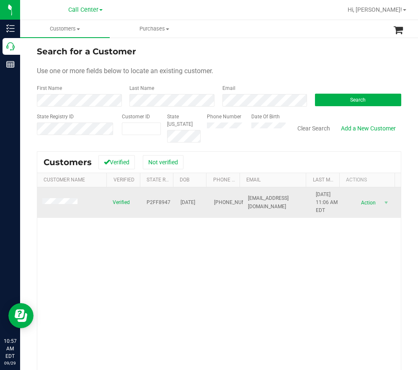
click at [159, 203] on span "P2FF8947" at bounding box center [158, 203] width 24 height 8
drag, startPoint x: 201, startPoint y: 203, endPoint x: 172, endPoint y: 203, distance: 28.5
click at [172, 203] on tr "Verified P2FF8947 [DATE] (850) 758-0701 [EMAIL_ADDRESS][DOMAIN_NAME] [DATE] 11:…" at bounding box center [218, 202] width 363 height 31
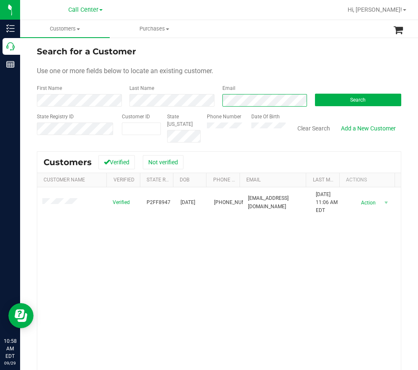
click at [195, 100] on div "First Name Last Name Email Search" at bounding box center [219, 96] width 364 height 22
click at [352, 91] on div "Search" at bounding box center [354, 96] width 92 height 22
click at [358, 103] on span "Search" at bounding box center [357, 100] width 15 height 6
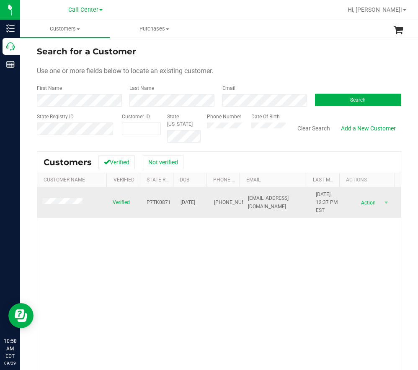
click at [160, 203] on span "P7TK0871" at bounding box center [158, 203] width 24 height 8
drag, startPoint x: 202, startPoint y: 202, endPoint x: 170, endPoint y: 205, distance: 31.9
click at [170, 205] on tr "Verified P7TK0871 [DATE] (904) 887-0035 [EMAIL_ADDRESS][DOMAIN_NAME] [DATE] 12:…" at bounding box center [218, 202] width 363 height 31
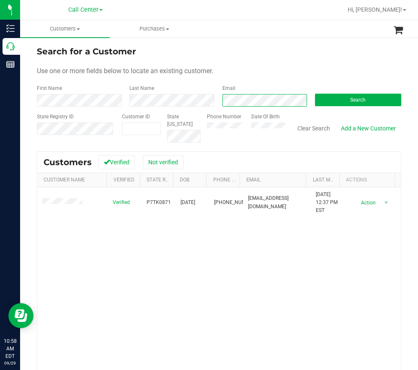
click at [194, 101] on div "First Name Last Name Email Search" at bounding box center [219, 96] width 364 height 22
click at [326, 105] on button "Search" at bounding box center [358, 100] width 86 height 13
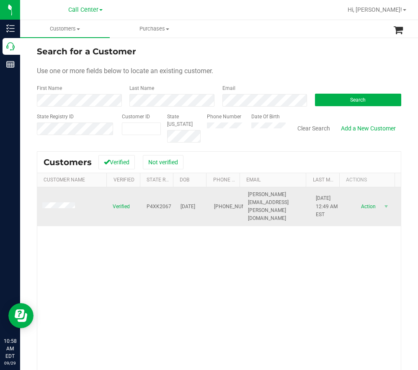
click at [159, 203] on span "P4XK2067" at bounding box center [158, 207] width 25 height 8
drag, startPoint x: 203, startPoint y: 203, endPoint x: 176, endPoint y: 202, distance: 26.4
click at [176, 202] on tr "Verified P4XK2067 [DATE] (941) 894-8038 [PERSON_NAME][EMAIL_ADDRESS][PERSON_NAM…" at bounding box center [218, 206] width 363 height 39
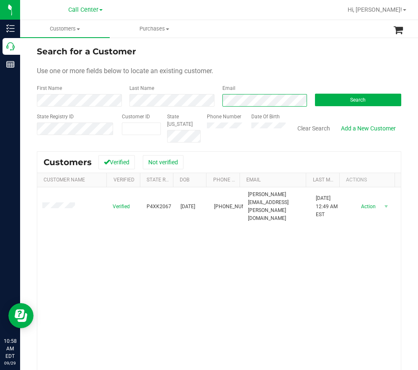
click at [153, 97] on div "First Name Last Name Email Search" at bounding box center [219, 96] width 364 height 22
click at [339, 98] on button "Search" at bounding box center [358, 100] width 86 height 13
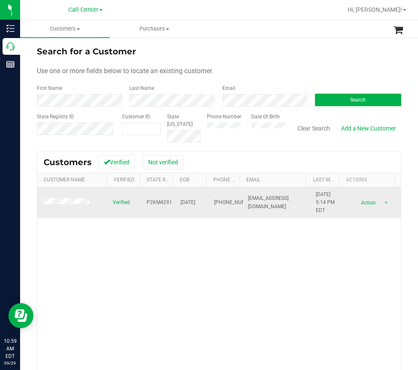
click at [153, 202] on span "P2KM4291" at bounding box center [159, 203] width 26 height 8
drag, startPoint x: 205, startPoint y: 203, endPoint x: 174, endPoint y: 207, distance: 30.4
click at [174, 207] on tr "Verified P2KM4291 [DATE] (352) 942-4695 [EMAIL_ADDRESS][DOMAIN_NAME] [DATE] 5:1…" at bounding box center [218, 202] width 363 height 31
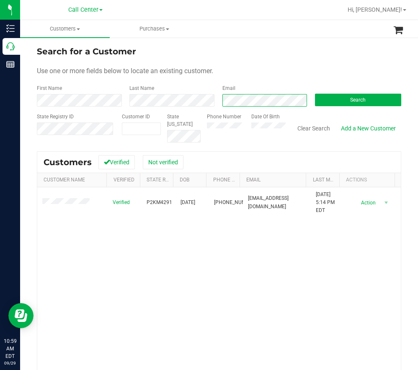
click at [210, 102] on div "First Name Last Name Email Search" at bounding box center [219, 96] width 364 height 22
click at [333, 102] on button "Search" at bounding box center [358, 100] width 86 height 13
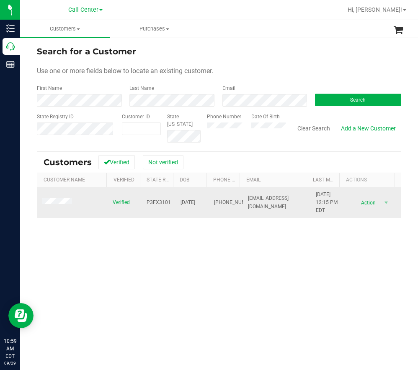
click at [162, 202] on span "P3FX3101" at bounding box center [158, 203] width 24 height 8
drag, startPoint x: 205, startPoint y: 203, endPoint x: 176, endPoint y: 202, distance: 29.7
click at [176, 202] on tr "Verified P3FX3101 [DATE] (850) 509-5215 [EMAIL_ADDRESS][DOMAIN_NAME] [DATE] 12:…" at bounding box center [218, 202] width 363 height 31
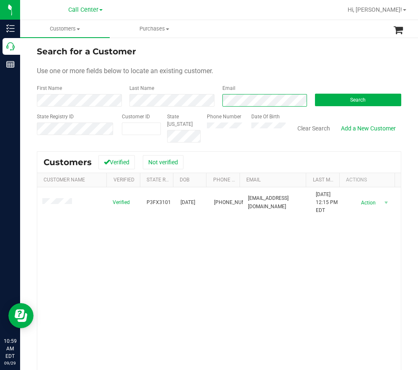
click at [209, 101] on div "First Name Last Name Email Search" at bounding box center [219, 96] width 364 height 22
click at [336, 98] on button "Search" at bounding box center [358, 100] width 86 height 13
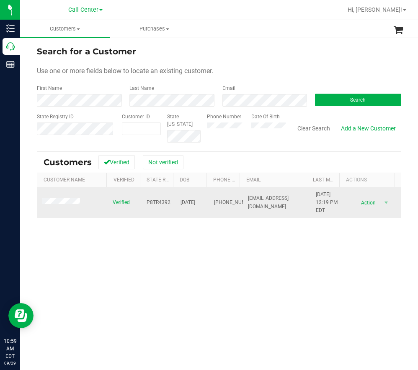
click at [154, 202] on span "P8TR4392" at bounding box center [158, 203] width 24 height 8
drag, startPoint x: 154, startPoint y: 202, endPoint x: 178, endPoint y: 207, distance: 24.3
click at [180, 207] on span "[DATE]" at bounding box center [187, 203] width 15 height 8
click at [162, 201] on span "P8TR4392" at bounding box center [158, 203] width 24 height 8
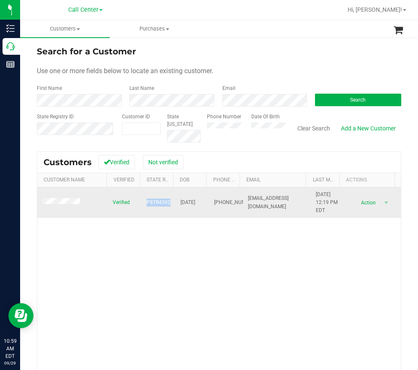
click at [162, 201] on span "P8TR4392" at bounding box center [158, 203] width 24 height 8
drag, startPoint x: 204, startPoint y: 203, endPoint x: 174, endPoint y: 203, distance: 30.1
click at [174, 203] on tr "Verified P8TR4392 [DATE] (850) 832-1136 [EMAIL_ADDRESS][DOMAIN_NAME] [DATE] 12:…" at bounding box center [218, 202] width 363 height 31
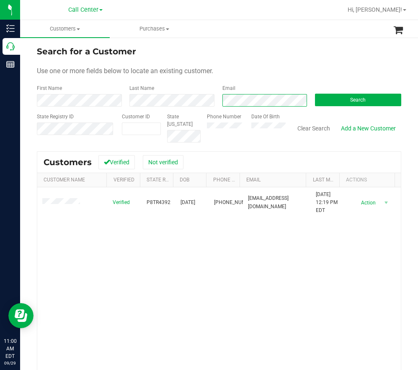
click at [203, 109] on form "Search for a Customer Use one or more fields below to locate an existing custom…" at bounding box center [219, 93] width 364 height 97
click at [344, 100] on button "Search" at bounding box center [358, 100] width 86 height 13
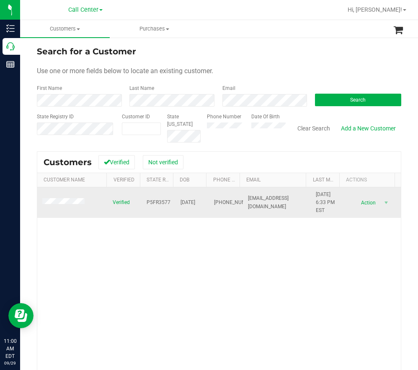
click at [158, 203] on span "P5FR3577" at bounding box center [158, 203] width 24 height 8
drag, startPoint x: 202, startPoint y: 204, endPoint x: 174, endPoint y: 203, distance: 27.7
click at [175, 203] on td "[DATE]" at bounding box center [192, 202] width 34 height 31
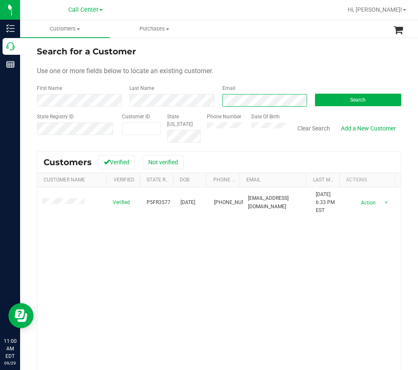
click at [216, 98] on div "Email" at bounding box center [262, 96] width 92 height 22
click at [334, 95] on button "Search" at bounding box center [358, 100] width 86 height 13
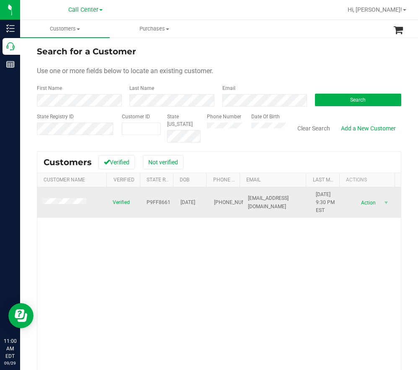
click at [155, 202] on span "P9FF8661" at bounding box center [158, 203] width 24 height 8
drag, startPoint x: 203, startPoint y: 204, endPoint x: 174, endPoint y: 204, distance: 28.0
click at [175, 204] on td "[DATE]" at bounding box center [192, 202] width 34 height 31
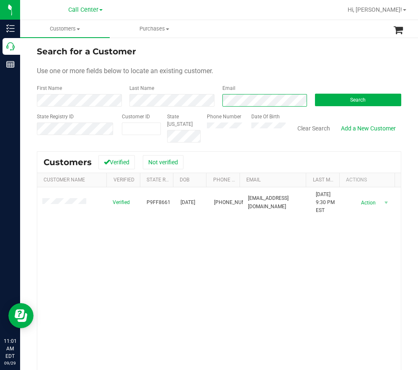
click at [212, 101] on div "First Name Last Name Email Search" at bounding box center [219, 96] width 364 height 22
click at [339, 99] on button "Search" at bounding box center [358, 100] width 86 height 13
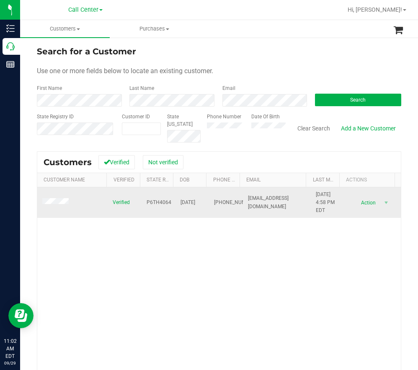
click at [153, 203] on span "P6TH4064" at bounding box center [158, 203] width 25 height 8
drag, startPoint x: 203, startPoint y: 202, endPoint x: 176, endPoint y: 201, distance: 27.2
click at [176, 201] on tr "Verified P6TH4064 [DATE] (813) 226-7798 [EMAIL_ADDRESS][DOMAIN_NAME] [DATE] 4:5…" at bounding box center [218, 202] width 363 height 31
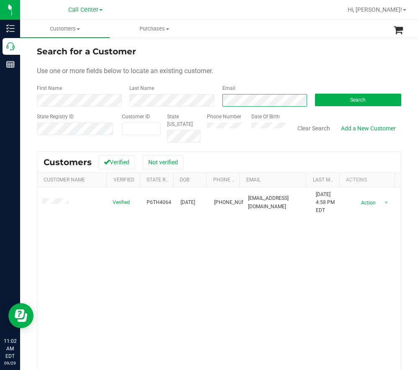
click at [208, 102] on div "First Name Last Name Email Search" at bounding box center [219, 96] width 364 height 22
click at [337, 100] on button "Search" at bounding box center [358, 100] width 86 height 13
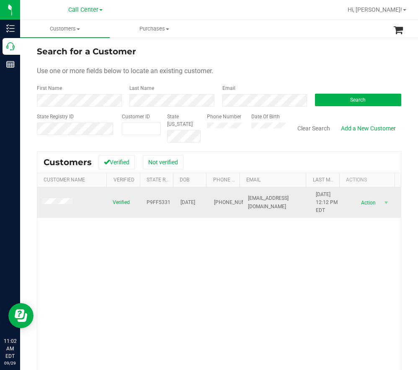
click at [159, 204] on span "P9FF5331" at bounding box center [158, 203] width 24 height 8
drag, startPoint x: 202, startPoint y: 202, endPoint x: 176, endPoint y: 200, distance: 25.6
click at [180, 200] on span "[DATE]" at bounding box center [187, 203] width 15 height 8
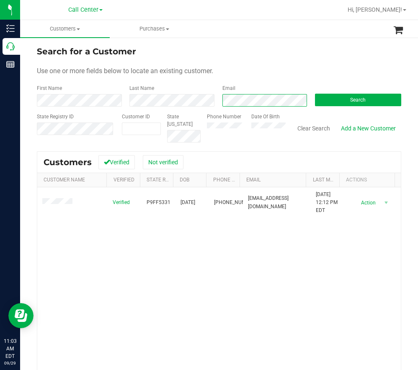
click at [205, 105] on div "First Name Last Name Email Search" at bounding box center [219, 96] width 364 height 22
click at [342, 103] on button "Search" at bounding box center [358, 100] width 86 height 13
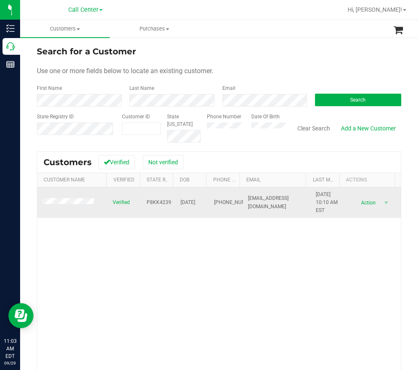
click at [161, 202] on span "P8KK4239" at bounding box center [158, 203] width 25 height 8
drag, startPoint x: 203, startPoint y: 204, endPoint x: 173, endPoint y: 203, distance: 30.1
click at [173, 203] on tr "Verified P8KK4239 [DATE] (863) 212-1117 [EMAIL_ADDRESS][DOMAIN_NAME] [DATE] 10:…" at bounding box center [218, 202] width 363 height 31
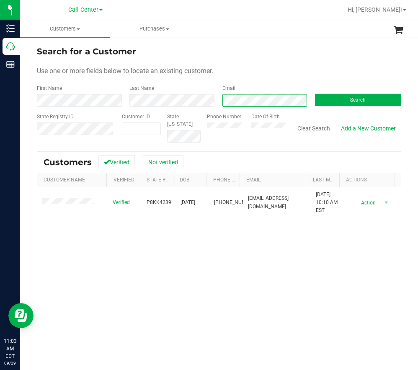
click at [182, 103] on div "First Name Last Name Email Search" at bounding box center [219, 96] width 364 height 22
click at [343, 100] on button "Search" at bounding box center [358, 100] width 86 height 13
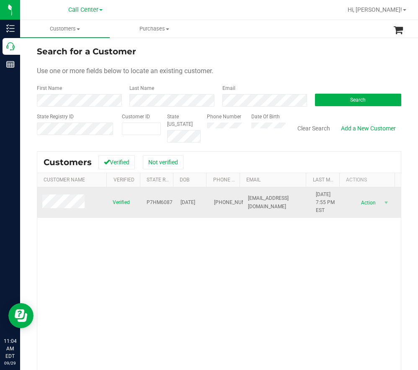
click at [159, 202] on span "P7HM6087" at bounding box center [159, 203] width 26 height 8
drag, startPoint x: 202, startPoint y: 203, endPoint x: 174, endPoint y: 203, distance: 28.5
click at [175, 203] on td "[DATE]" at bounding box center [192, 202] width 34 height 31
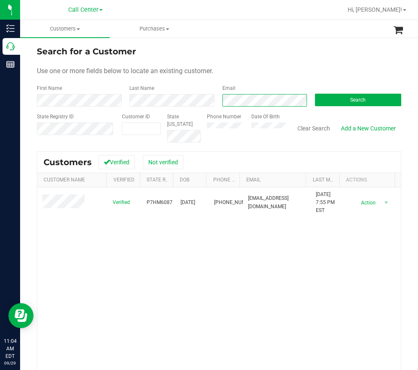
click at [210, 102] on div "First Name Last Name Email Search" at bounding box center [219, 96] width 364 height 22
click at [332, 95] on button "Search" at bounding box center [358, 100] width 86 height 13
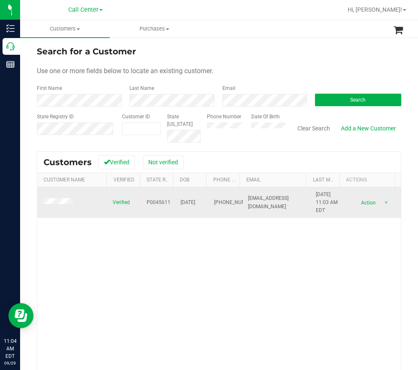
click at [156, 204] on span "P0045611" at bounding box center [158, 203] width 24 height 8
click at [192, 201] on span "[DATE]" at bounding box center [187, 203] width 15 height 8
drag, startPoint x: 203, startPoint y: 203, endPoint x: 172, endPoint y: 204, distance: 31.0
click at [172, 204] on tr "Verified P0045611 [DATE] (850) 382-7125 [EMAIL_ADDRESS][DOMAIN_NAME] [DATE] 11:…" at bounding box center [218, 202] width 363 height 31
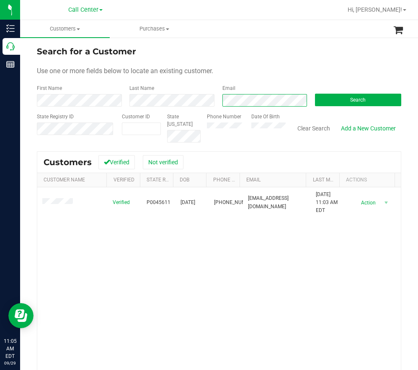
click at [208, 100] on div "First Name Last Name Email Search" at bounding box center [219, 96] width 364 height 22
click at [338, 95] on button "Search" at bounding box center [358, 100] width 86 height 13
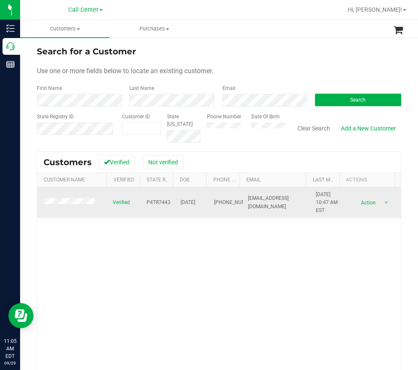
click at [155, 202] on span "P4TR7443" at bounding box center [158, 203] width 24 height 8
drag, startPoint x: 204, startPoint y: 203, endPoint x: 174, endPoint y: 205, distance: 29.7
click at [174, 205] on tr "Verified P4TR7443 [DATE] (813) 900-3850 [EMAIL_ADDRESS][DOMAIN_NAME] [DATE] 10:…" at bounding box center [218, 202] width 363 height 31
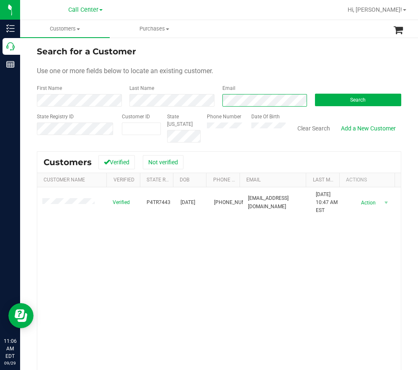
click at [207, 104] on div "First Name Last Name Email Search" at bounding box center [219, 96] width 364 height 22
click at [354, 101] on span "Search" at bounding box center [357, 100] width 15 height 6
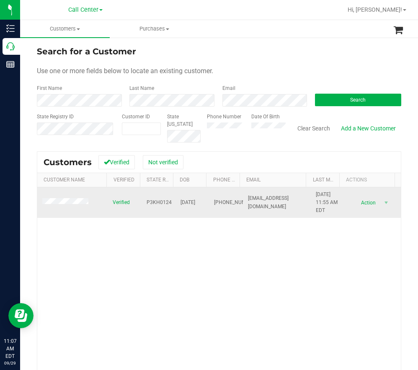
click at [167, 201] on span "P3KH0124" at bounding box center [158, 203] width 25 height 8
click at [161, 200] on span "P3KH0124" at bounding box center [158, 203] width 25 height 8
drag, startPoint x: 202, startPoint y: 204, endPoint x: 173, endPoint y: 206, distance: 28.9
click at [175, 206] on td "[DATE]" at bounding box center [192, 202] width 34 height 31
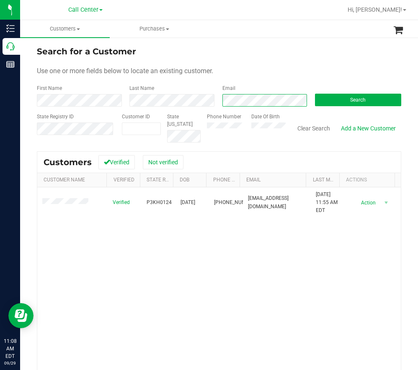
click at [222, 90] on div "Email" at bounding box center [262, 96] width 92 height 22
click at [339, 103] on button "Search" at bounding box center [358, 100] width 86 height 13
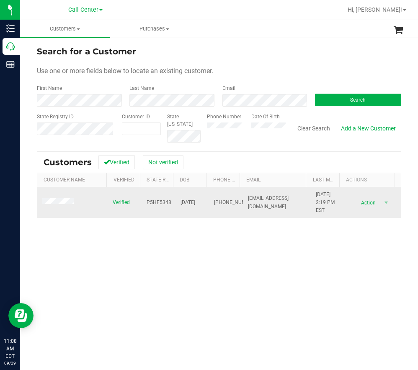
click at [154, 202] on span "P5HF5348" at bounding box center [158, 203] width 25 height 8
drag, startPoint x: 202, startPoint y: 204, endPoint x: 174, endPoint y: 203, distance: 28.0
click at [174, 203] on tr "Verified P5HF5348 [DATE] (239) 300-8136 [EMAIL_ADDRESS][DOMAIN_NAME] [DATE] 2:1…" at bounding box center [218, 202] width 363 height 31
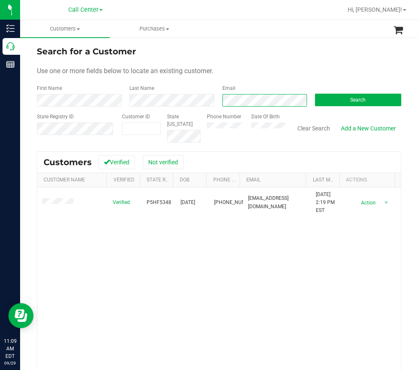
click at [188, 100] on div "First Name Last Name Email Search" at bounding box center [219, 96] width 364 height 22
click at [321, 104] on button "Search" at bounding box center [358, 100] width 86 height 13
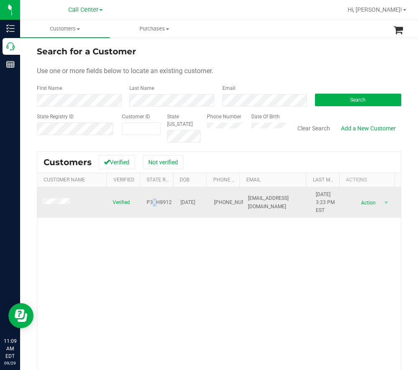
click at [151, 202] on span "P3XH8912" at bounding box center [158, 203] width 25 height 8
click at [148, 202] on span "P3XH8912" at bounding box center [158, 203] width 25 height 8
drag, startPoint x: 207, startPoint y: 203, endPoint x: 172, endPoint y: 204, distance: 35.2
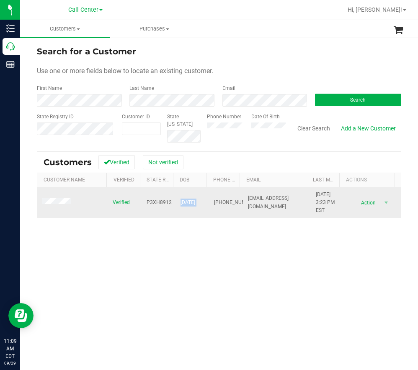
click at [172, 204] on tr "Verified P3XH8912 [DATE] (505) 659-8686 [EMAIL_ADDRESS][DOMAIN_NAME] [DATE] 3:2…" at bounding box center [218, 202] width 363 height 31
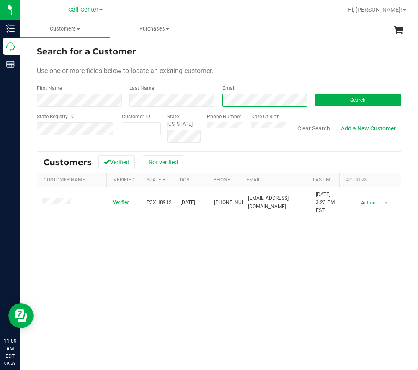
click at [189, 102] on div "First Name Last Name Email Search" at bounding box center [219, 96] width 364 height 22
click at [350, 101] on span "Search" at bounding box center [357, 100] width 15 height 6
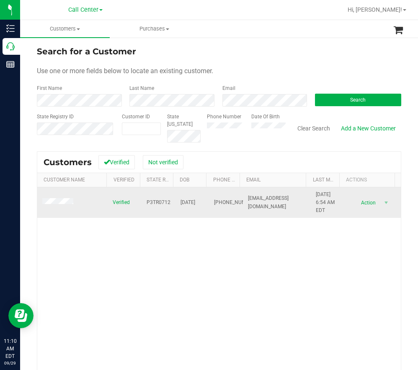
click at [159, 203] on span "P3TR0712" at bounding box center [158, 203] width 24 height 8
drag, startPoint x: 202, startPoint y: 201, endPoint x: 167, endPoint y: 206, distance: 35.5
click at [167, 206] on tr "Verified P3TR0712 [DATE] (727) 809-0722 [EMAIL_ADDRESS][DOMAIN_NAME] [DATE] 6:5…" at bounding box center [218, 202] width 363 height 31
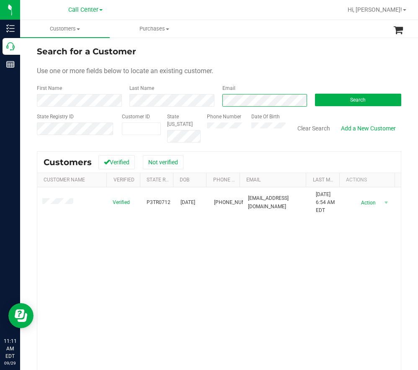
click at [211, 102] on div "First Name Last Name Email Search" at bounding box center [219, 96] width 364 height 22
click at [341, 98] on button "Search" at bounding box center [358, 100] width 86 height 13
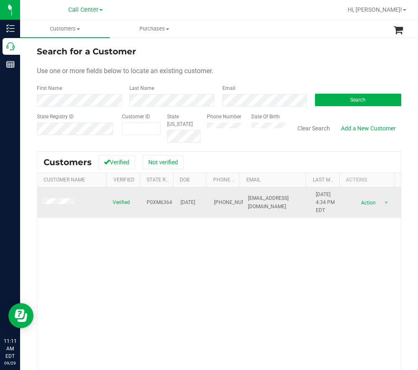
click at [153, 202] on span "P0XM6364" at bounding box center [159, 203] width 26 height 8
drag, startPoint x: 201, startPoint y: 201, endPoint x: 172, endPoint y: 202, distance: 28.9
click at [175, 202] on td "[DATE]" at bounding box center [192, 202] width 34 height 31
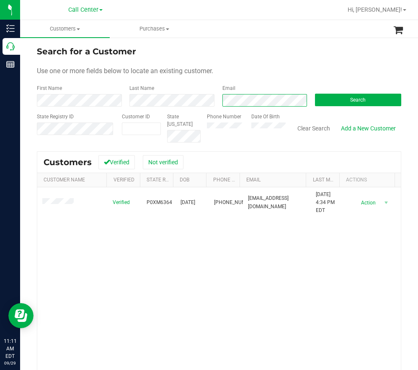
click at [128, 100] on div "First Name Last Name Email Search" at bounding box center [219, 96] width 364 height 22
click at [366, 93] on div "Search" at bounding box center [354, 96] width 92 height 22
click at [364, 96] on button "Search" at bounding box center [358, 100] width 86 height 13
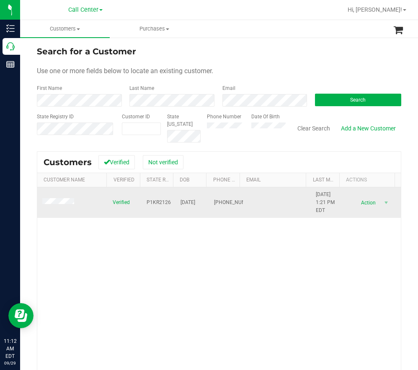
click at [163, 200] on span "P1KR2126" at bounding box center [158, 203] width 24 height 8
drag, startPoint x: 203, startPoint y: 202, endPoint x: 170, endPoint y: 203, distance: 33.1
click at [170, 203] on tr "Verified P1KR2126 [DATE] (561) 596-7116 [DATE] 1:21 PM EDT Delete Profile Actio…" at bounding box center [218, 202] width 363 height 31
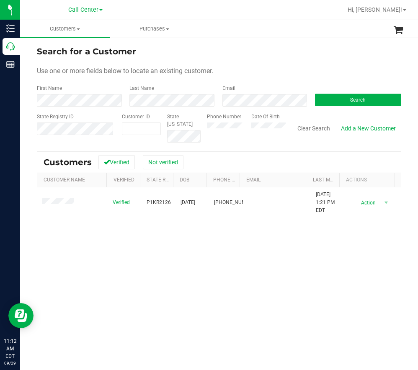
click at [310, 133] on div "State Registry ID Customer ID State [US_STATE] Phone Number Date Of Birth Clear…" at bounding box center [219, 128] width 364 height 30
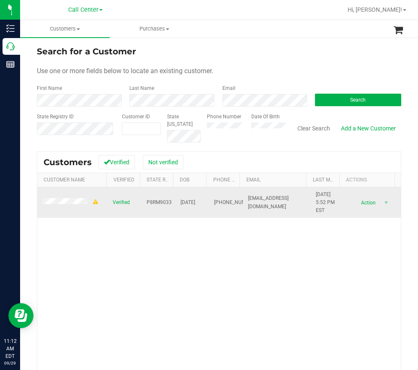
click at [161, 204] on span "P8RM9033" at bounding box center [158, 203] width 25 height 8
drag, startPoint x: 205, startPoint y: 201, endPoint x: 175, endPoint y: 202, distance: 29.3
click at [175, 202] on tr "Verified P8RM9033 [DATE] (850) 591-2100 [EMAIL_ADDRESS][DOMAIN_NAME] [DATE] 5:5…" at bounding box center [218, 202] width 363 height 31
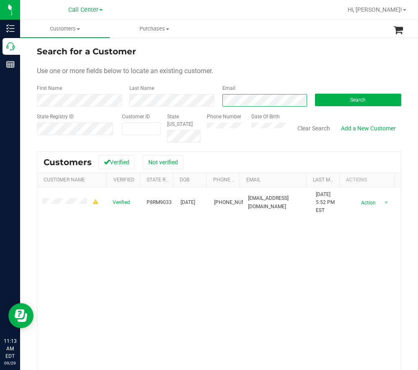
click at [201, 104] on div "First Name Last Name Email Search" at bounding box center [219, 96] width 364 height 22
click at [338, 95] on button "Search" at bounding box center [358, 100] width 86 height 13
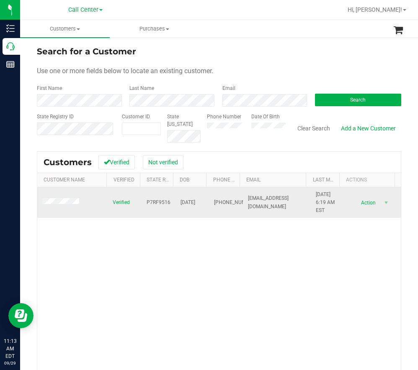
click at [152, 203] on span "P7RF9516" at bounding box center [158, 203] width 24 height 8
drag, startPoint x: 203, startPoint y: 201, endPoint x: 173, endPoint y: 203, distance: 29.7
click at [175, 203] on td "[DATE]" at bounding box center [192, 202] width 34 height 31
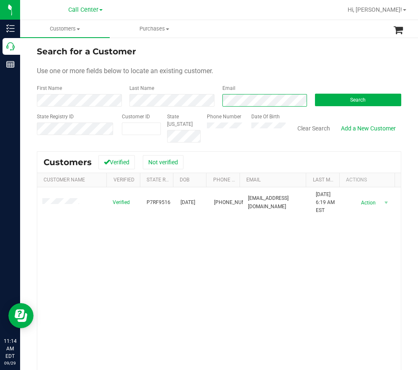
click at [202, 100] on div "First Name Last Name Email Search" at bounding box center [219, 96] width 364 height 22
click at [359, 103] on button "Search" at bounding box center [358, 100] width 86 height 13
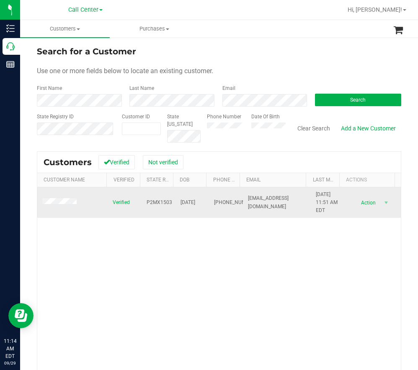
click at [153, 203] on span "P2MX1503" at bounding box center [159, 203] width 26 height 8
drag, startPoint x: 206, startPoint y: 203, endPoint x: 170, endPoint y: 204, distance: 35.6
click at [170, 204] on tr "Verified P2MX1503 [DATE] (813) 728-1004 [EMAIL_ADDRESS][DOMAIN_NAME] [DATE] 11:…" at bounding box center [218, 202] width 363 height 31
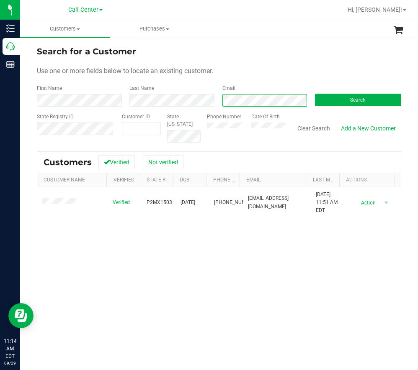
click at [216, 104] on div "Email" at bounding box center [262, 96] width 92 height 22
click at [350, 99] on span "Search" at bounding box center [357, 100] width 15 height 6
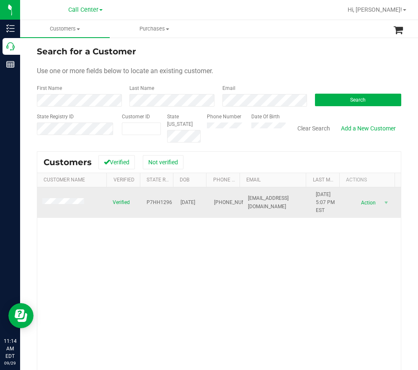
click at [155, 202] on span "P7HH1296" at bounding box center [159, 203] width 26 height 8
drag, startPoint x: 195, startPoint y: 203, endPoint x: 177, endPoint y: 205, distance: 18.6
click at [180, 205] on span "[DATE]" at bounding box center [187, 203] width 15 height 8
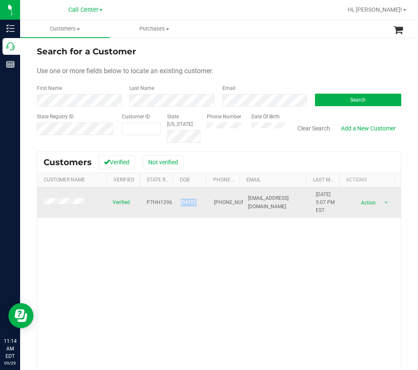
drag, startPoint x: 174, startPoint y: 204, endPoint x: 205, endPoint y: 203, distance: 31.0
click at [205, 203] on tr "Verified P7HH1296 [DATE] (407) 223-8121 [EMAIL_ADDRESS][DOMAIN_NAME] [DATE] 5:0…" at bounding box center [218, 202] width 363 height 31
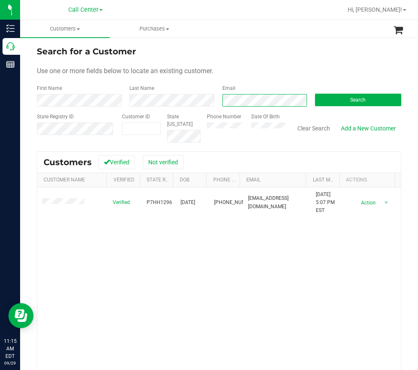
click at [186, 102] on div "First Name Last Name Email Search" at bounding box center [219, 96] width 364 height 22
click at [200, 100] on div "First Name Last Name Email Search" at bounding box center [219, 96] width 364 height 22
click at [341, 100] on button "Search" at bounding box center [358, 100] width 86 height 13
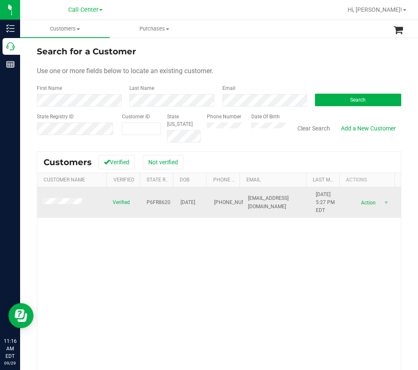
click at [155, 204] on span "P6FR8620" at bounding box center [158, 203] width 24 height 8
click at [152, 203] on span "P6FR8620" at bounding box center [158, 203] width 24 height 8
drag, startPoint x: 203, startPoint y: 202, endPoint x: 174, endPoint y: 204, distance: 28.1
click at [175, 204] on td "[DATE]" at bounding box center [192, 202] width 34 height 31
